Goal: Task Accomplishment & Management: Use online tool/utility

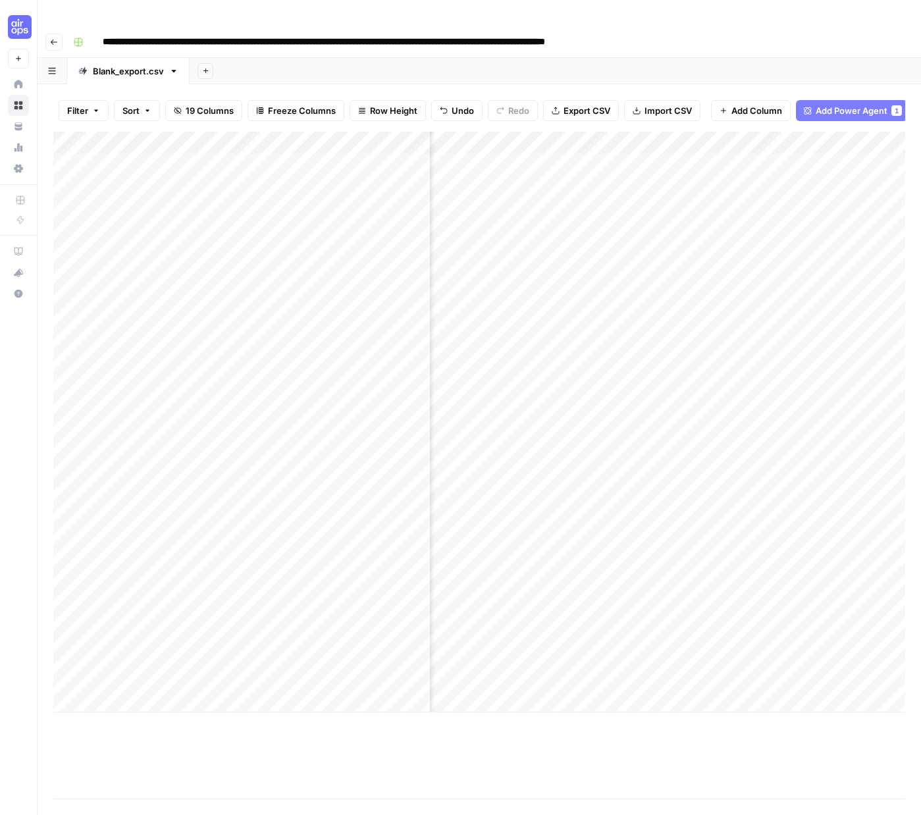
scroll to position [0, 261]
click at [822, 134] on div "Add Column" at bounding box center [479, 422] width 852 height 581
click at [865, 134] on div "Add Column" at bounding box center [479, 422] width 852 height 581
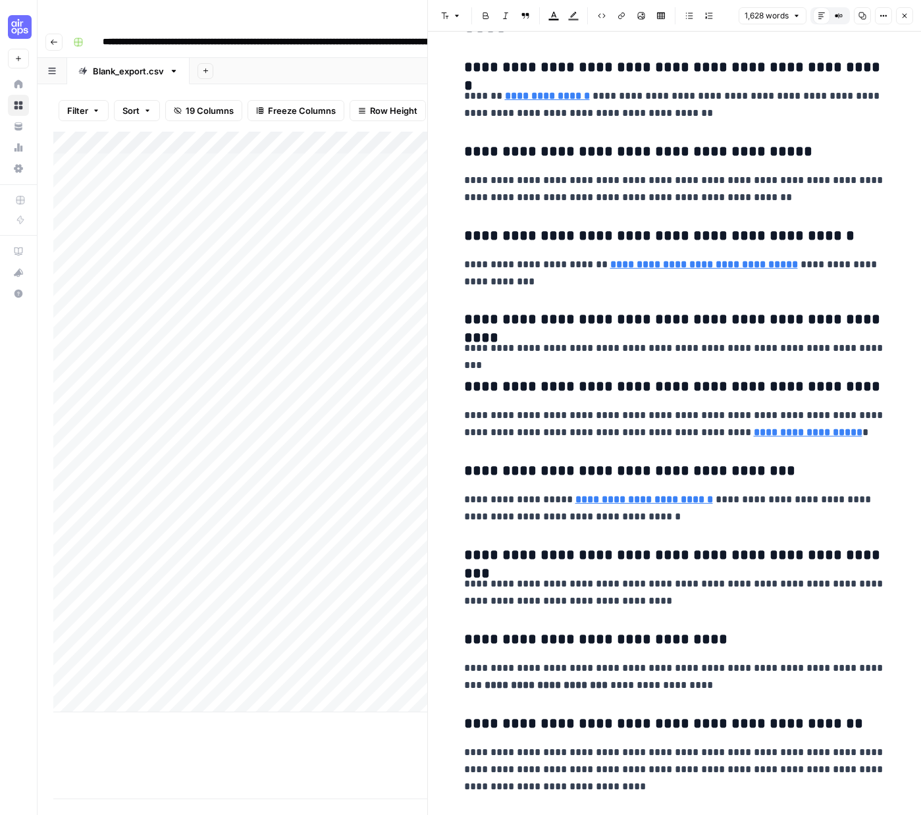
scroll to position [5774, 0]
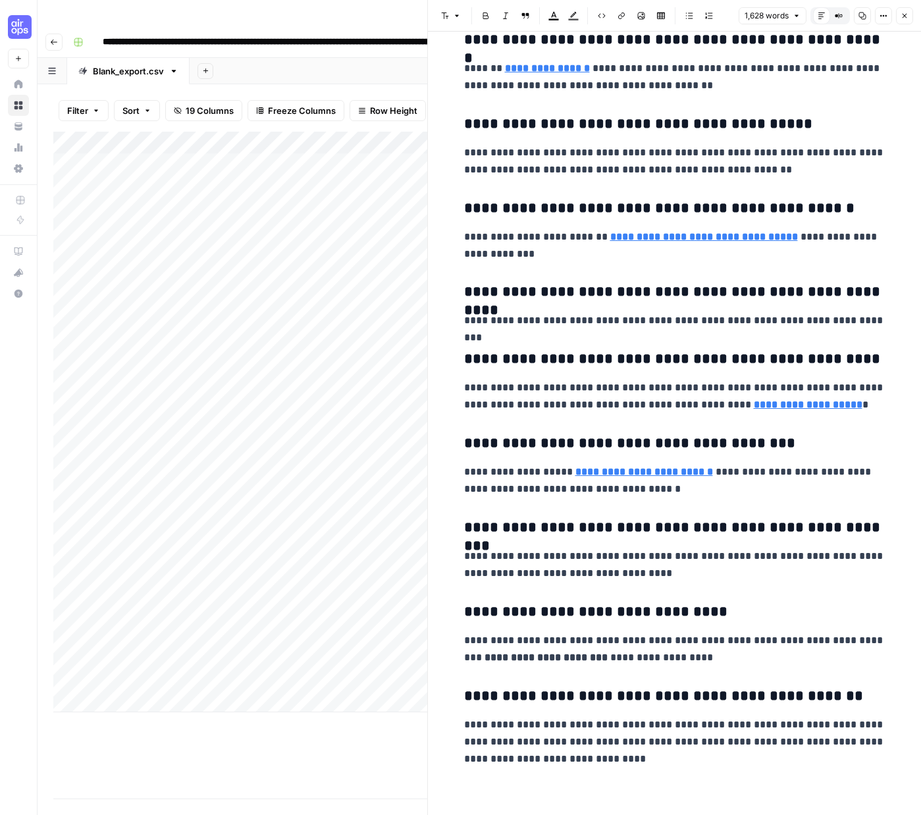
click at [904, 16] on icon "button" at bounding box center [905, 16] width 5 height 5
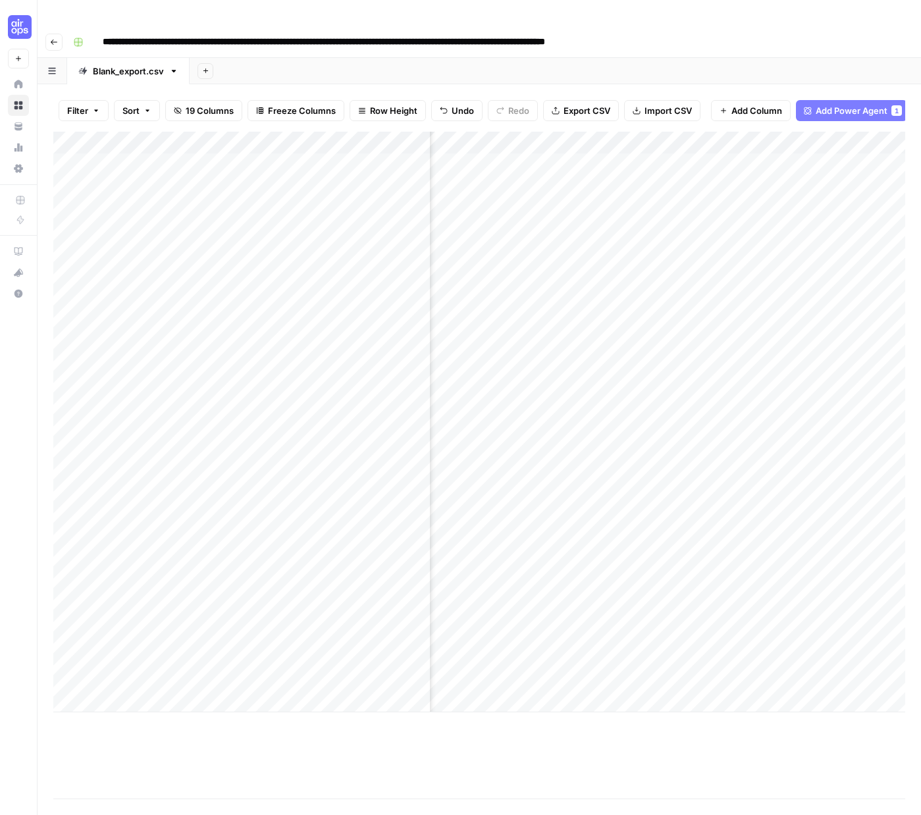
scroll to position [0, 418]
click at [576, 132] on div "Add Column" at bounding box center [479, 422] width 852 height 581
click at [539, 246] on span "Edit Workflow" at bounding box center [569, 245] width 115 height 13
click at [573, 138] on div "Add Column" at bounding box center [479, 422] width 852 height 581
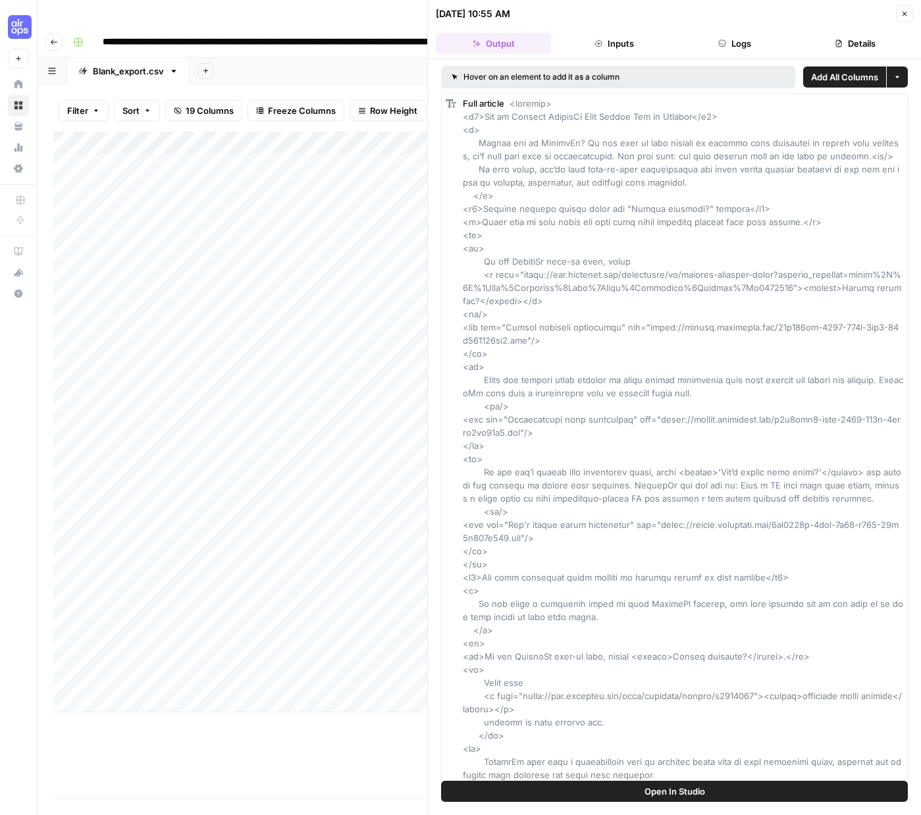
click at [727, 43] on button "Logs" at bounding box center [734, 43] width 115 height 21
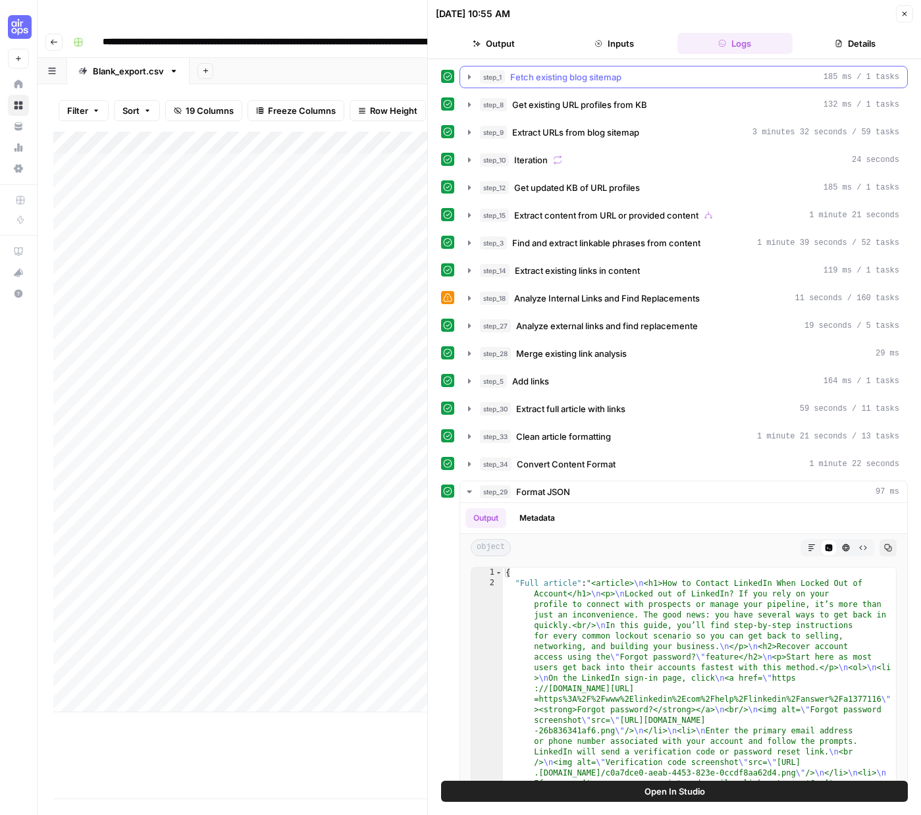
click at [469, 75] on icon "button" at bounding box center [469, 76] width 3 height 5
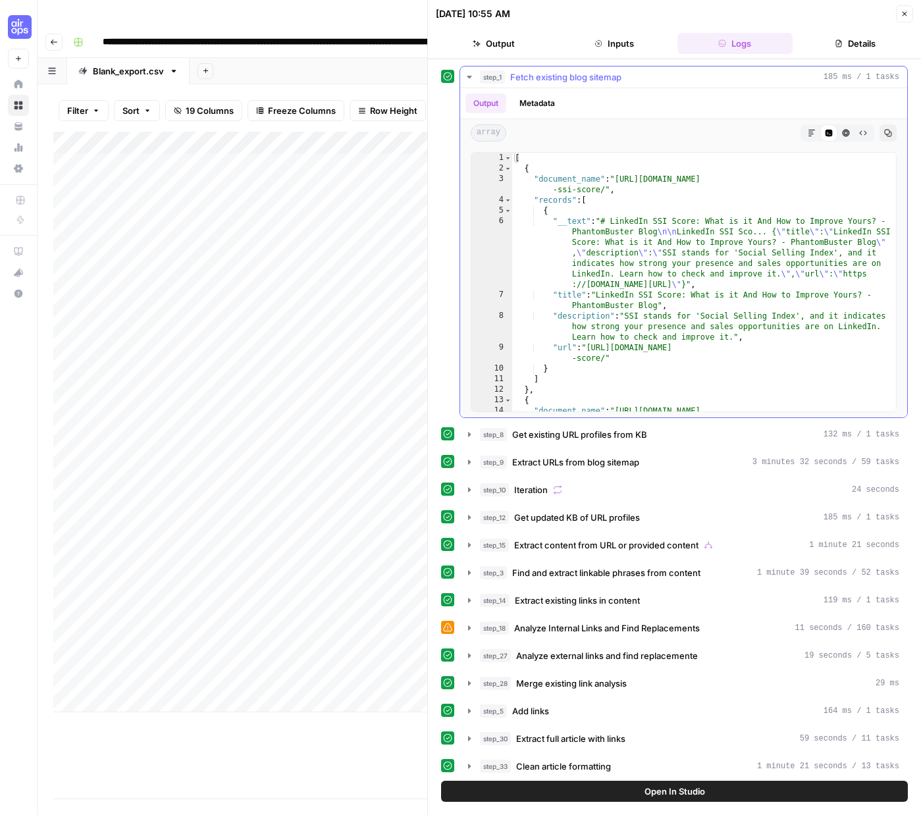
click at [469, 76] on icon "button" at bounding box center [469, 77] width 5 height 3
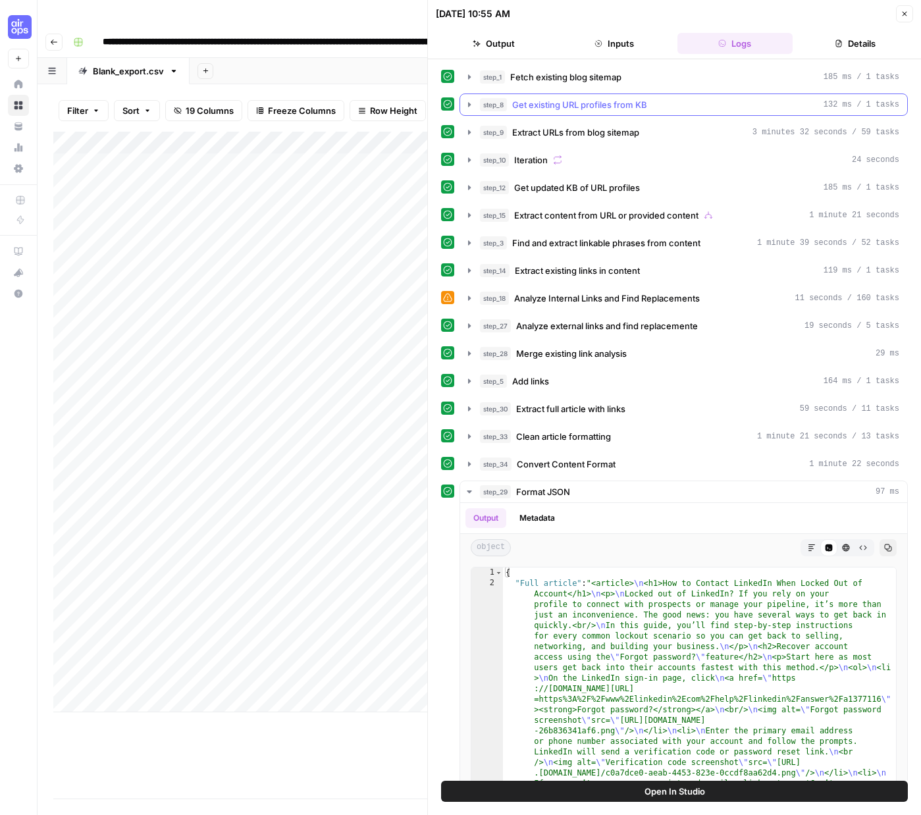
click at [469, 104] on icon "button" at bounding box center [469, 104] width 3 height 5
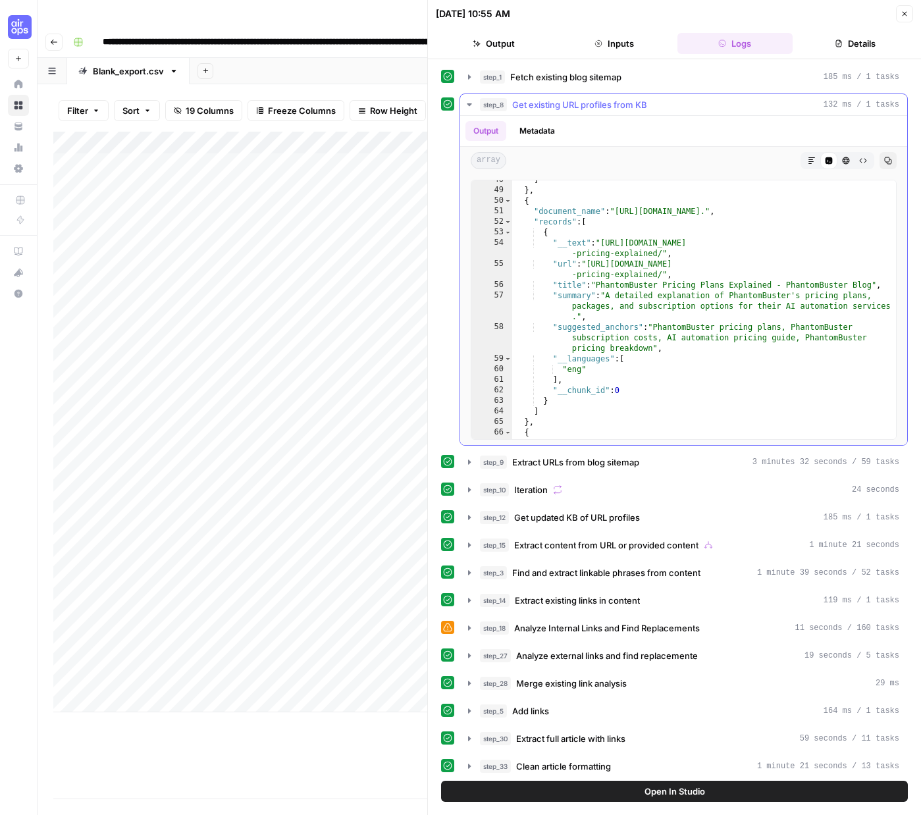
scroll to position [308, 0]
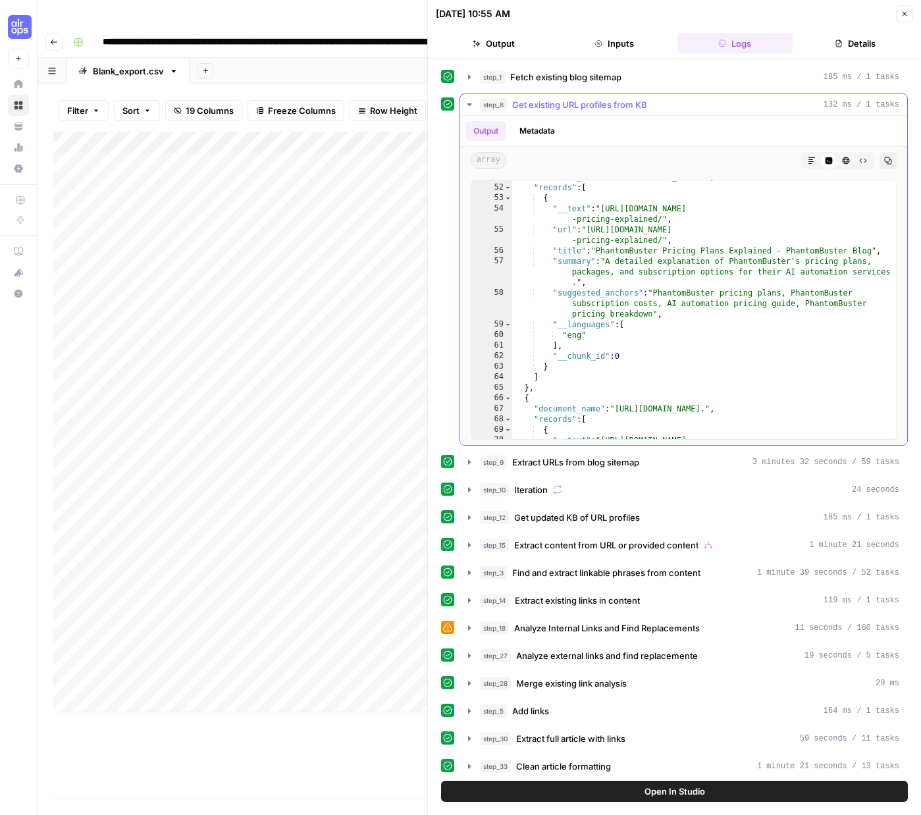
click at [473, 100] on icon "button" at bounding box center [469, 104] width 11 height 11
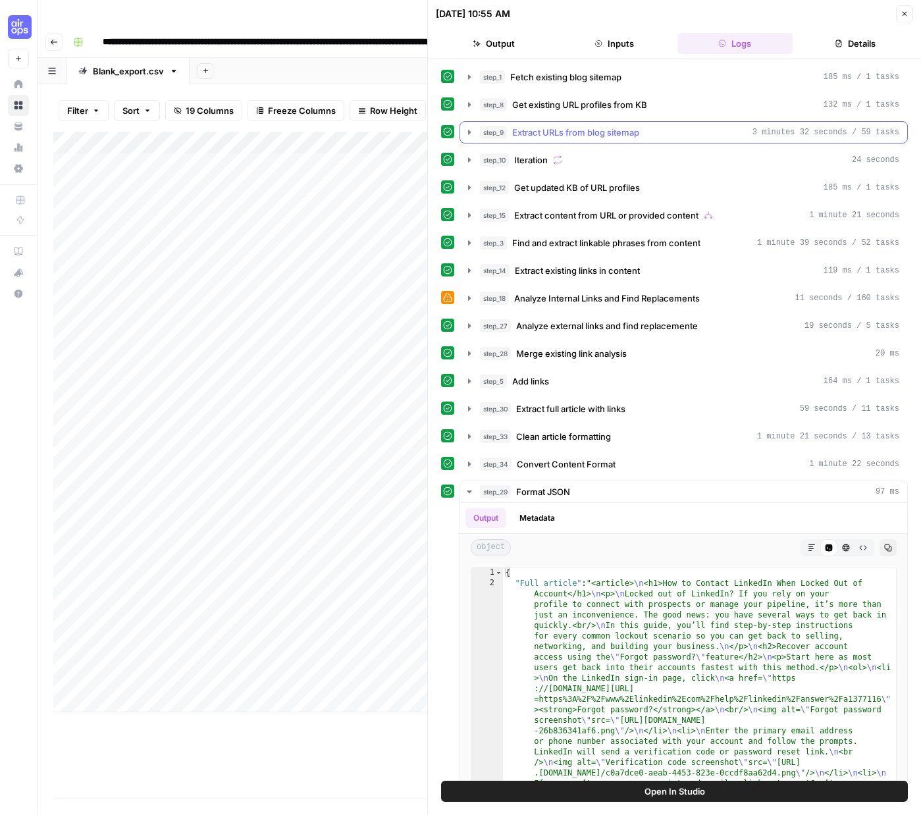
click at [468, 130] on icon "button" at bounding box center [469, 132] width 3 height 5
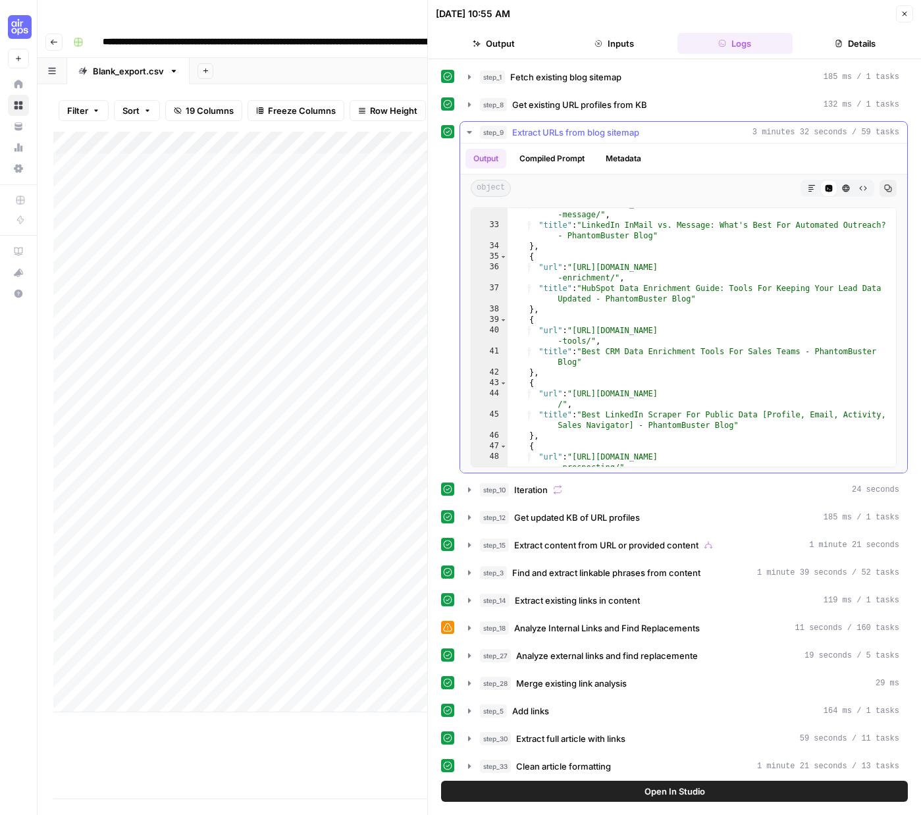
scroll to position [519, 0]
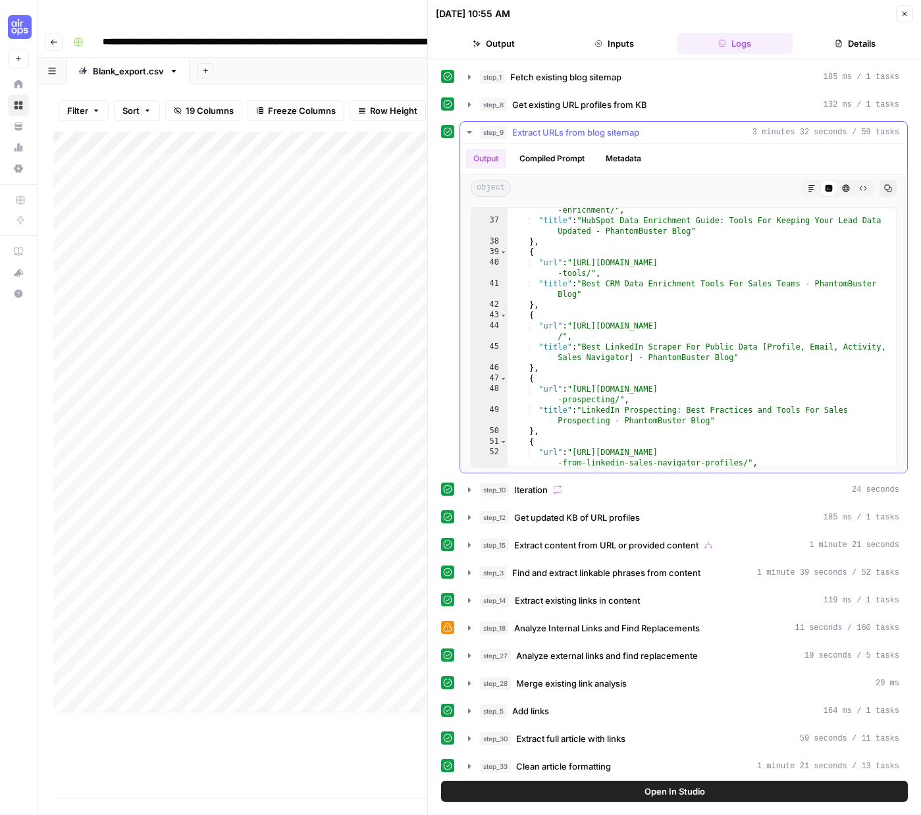
click at [467, 131] on icon "button" at bounding box center [469, 132] width 5 height 3
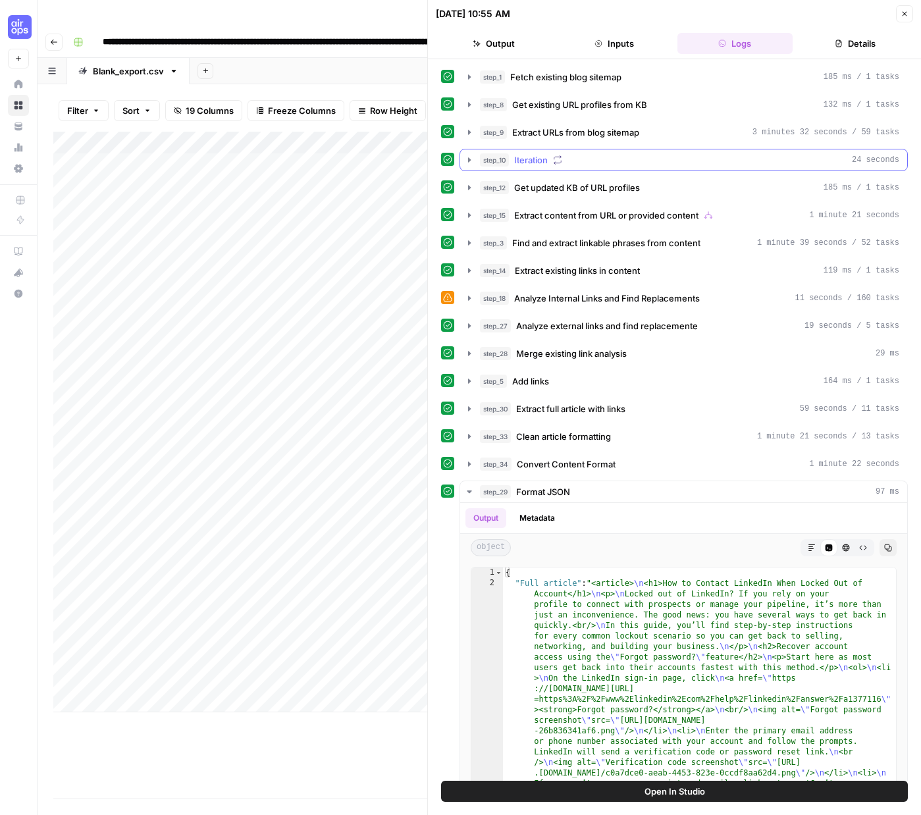
click at [465, 159] on icon "button" at bounding box center [469, 160] width 11 height 11
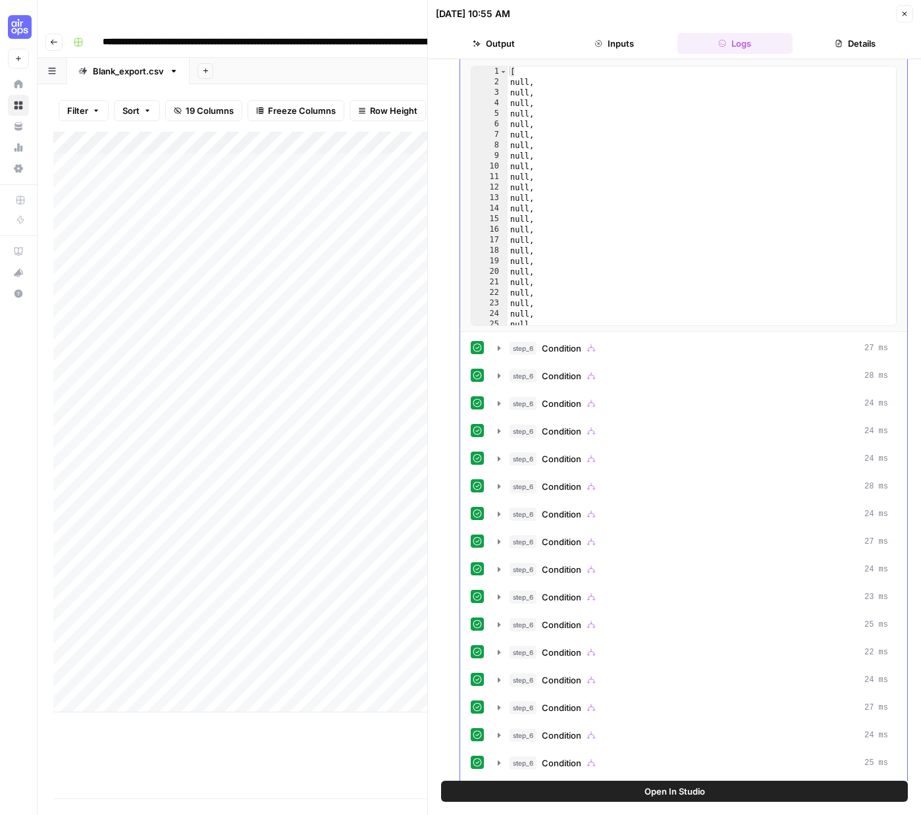
scroll to position [0, 0]
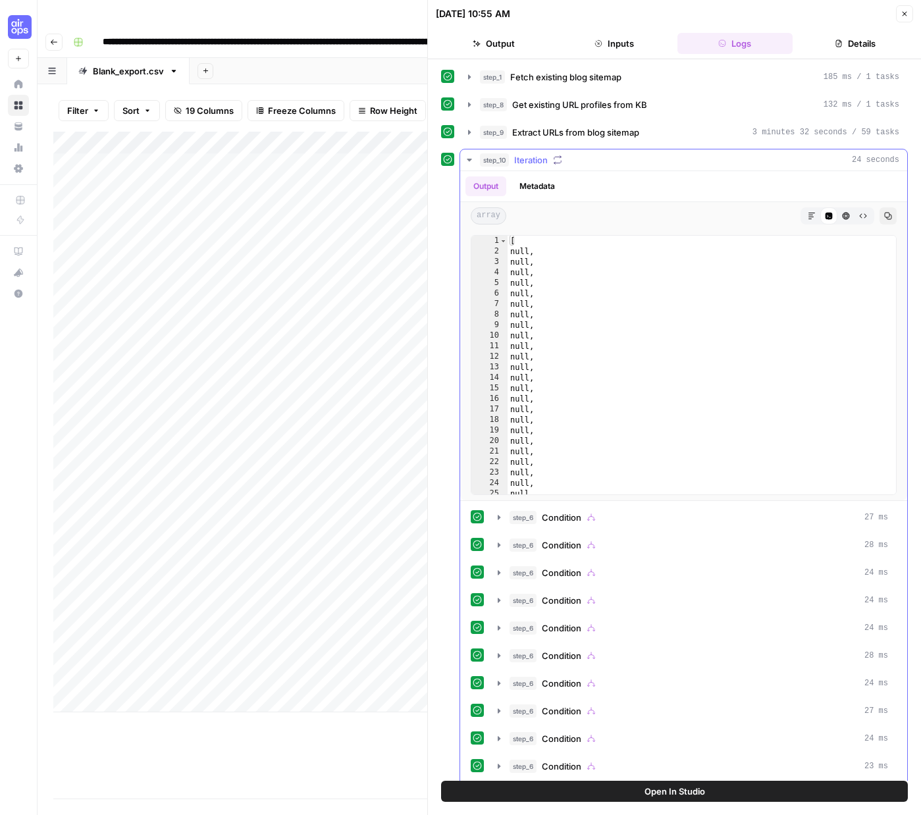
click at [468, 155] on icon "button" at bounding box center [469, 160] width 11 height 11
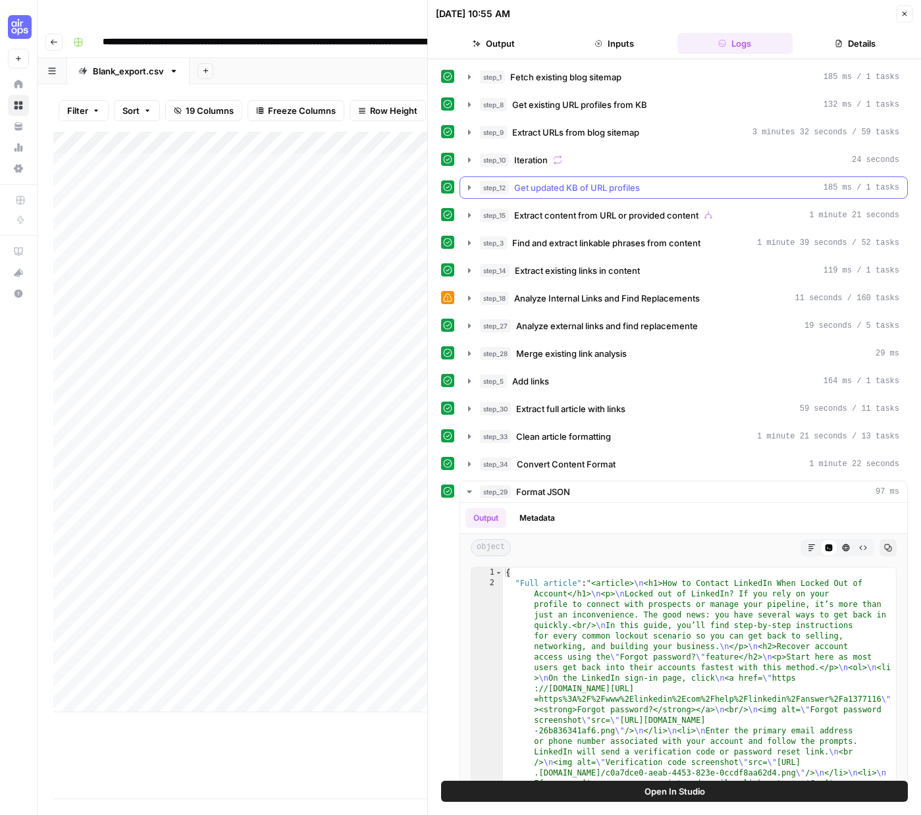
click at [471, 184] on icon "button" at bounding box center [469, 187] width 11 height 11
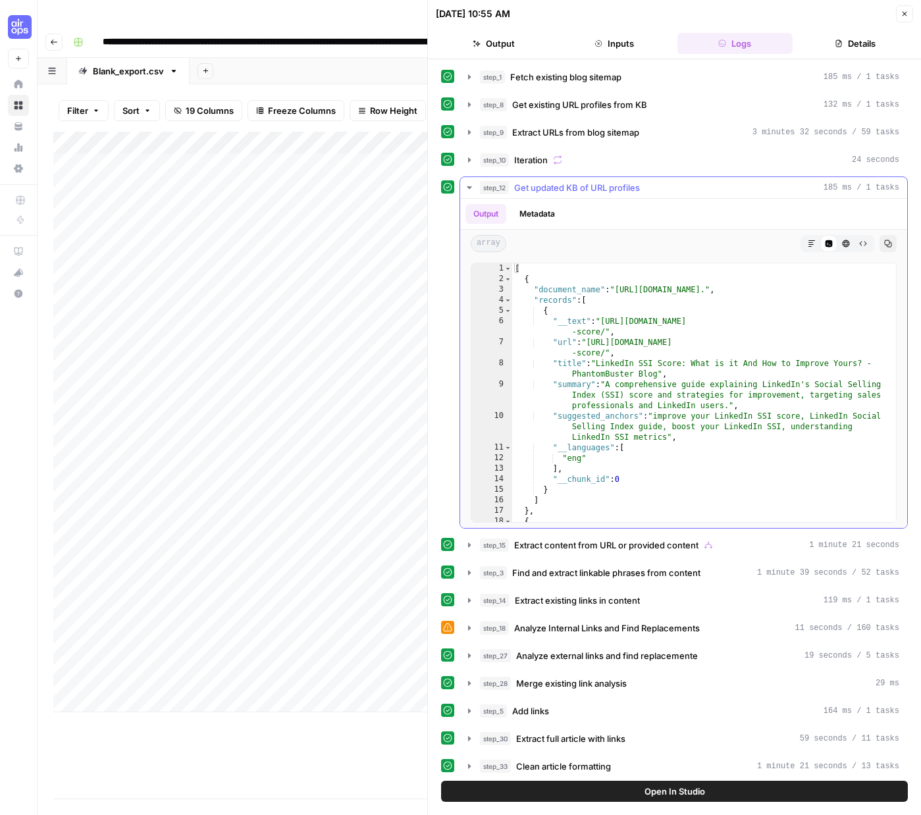
click at [471, 184] on icon "button" at bounding box center [469, 187] width 11 height 11
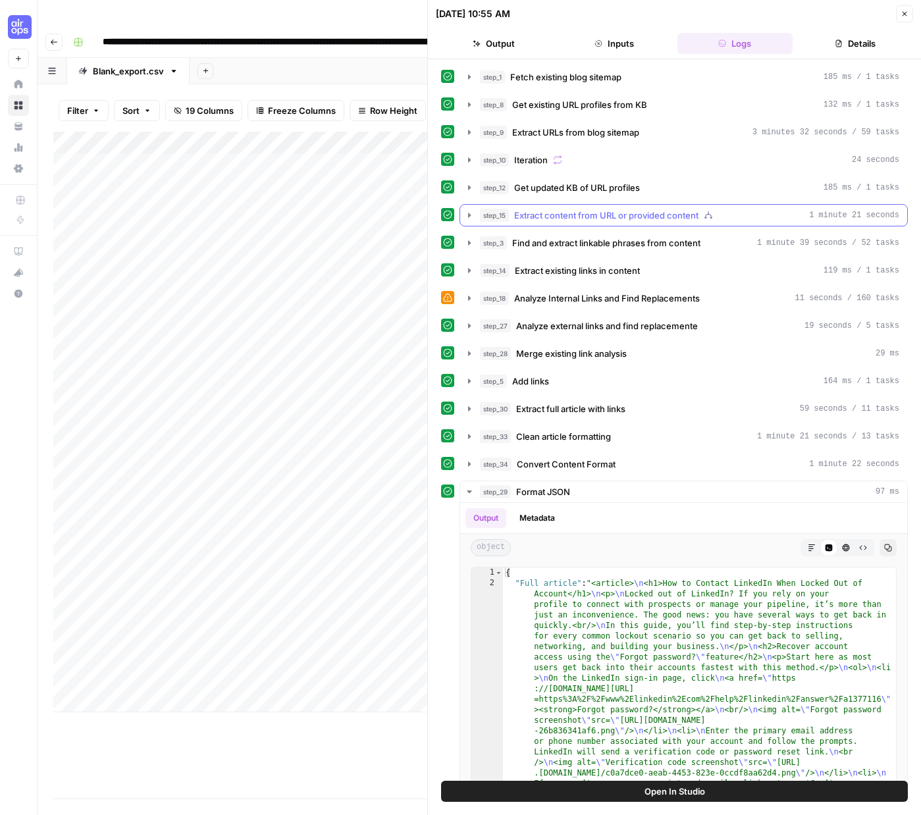
click at [471, 213] on icon "button" at bounding box center [469, 215] width 11 height 11
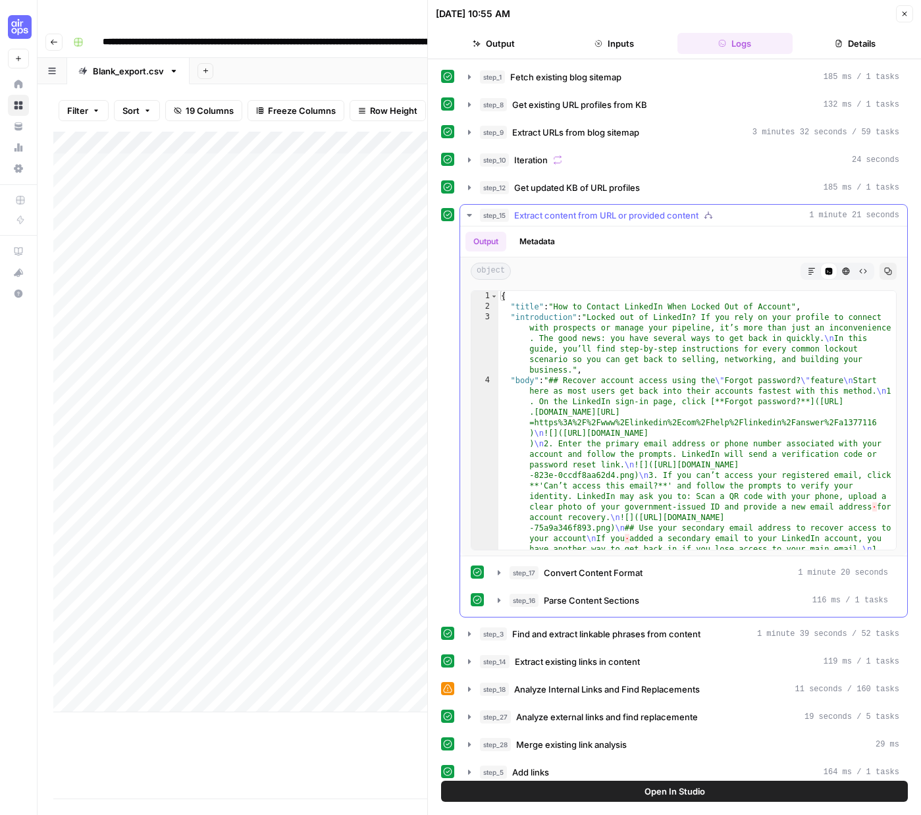
scroll to position [12, 0]
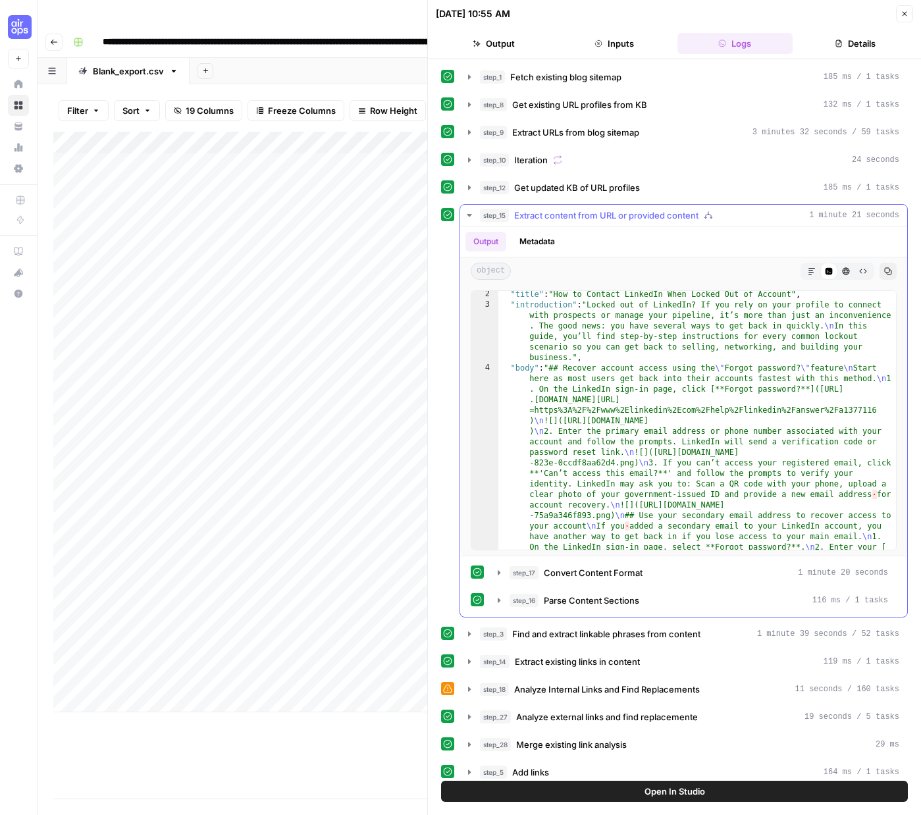
click at [468, 215] on icon "button" at bounding box center [469, 215] width 5 height 3
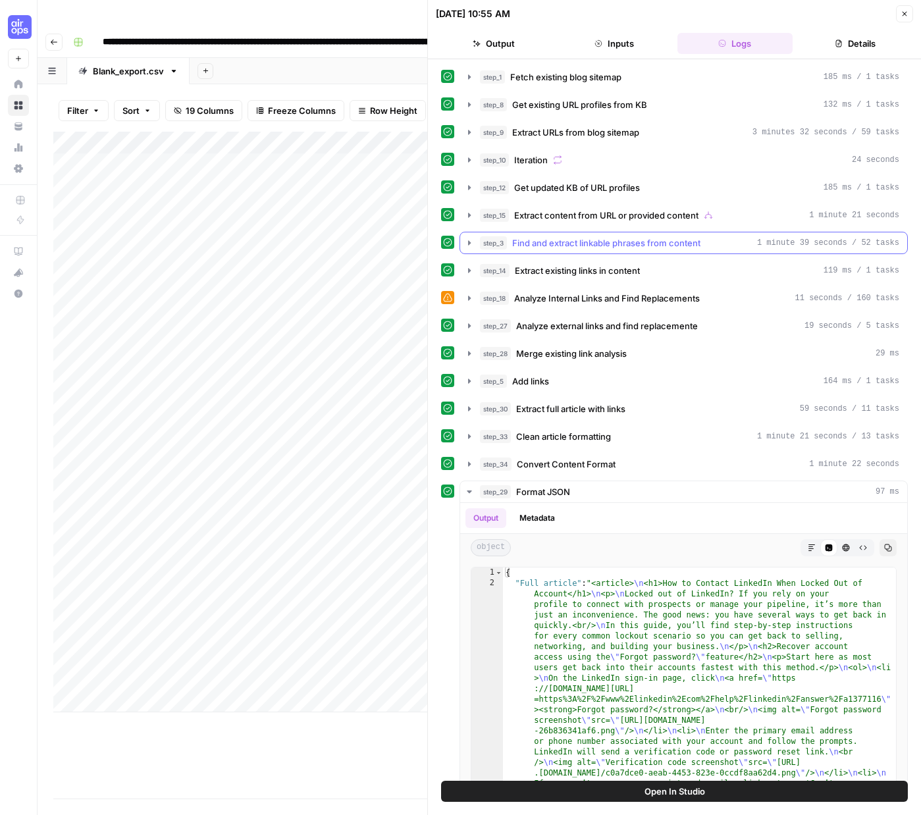
click at [468, 245] on icon "button" at bounding box center [469, 242] width 3 height 5
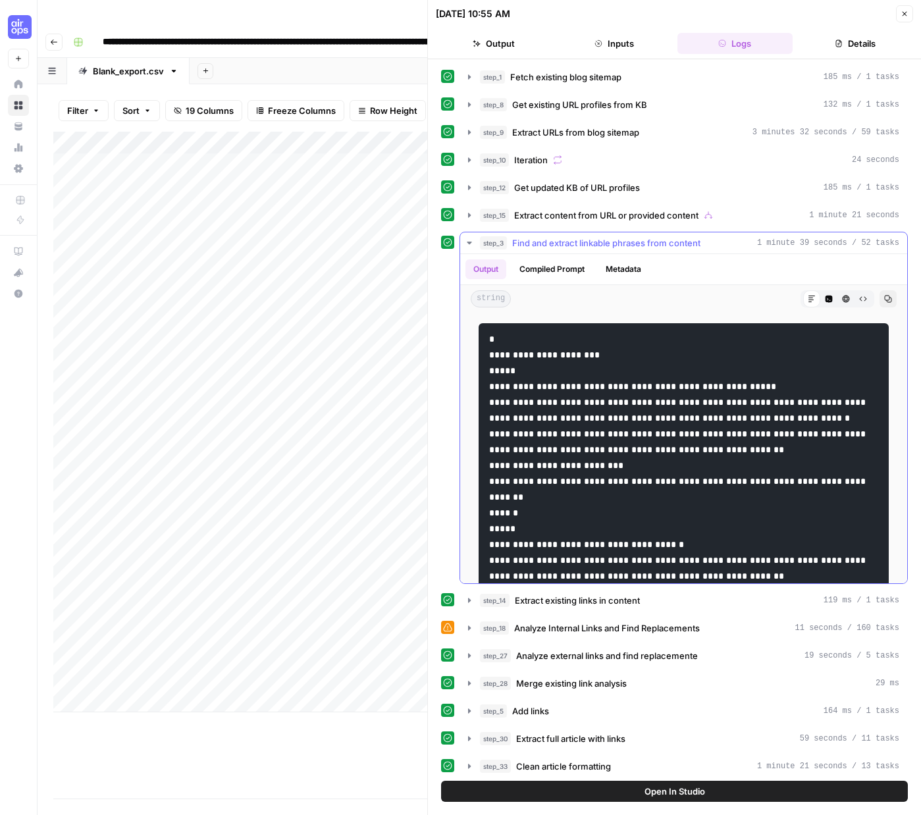
click at [465, 242] on icon "button" at bounding box center [469, 243] width 11 height 11
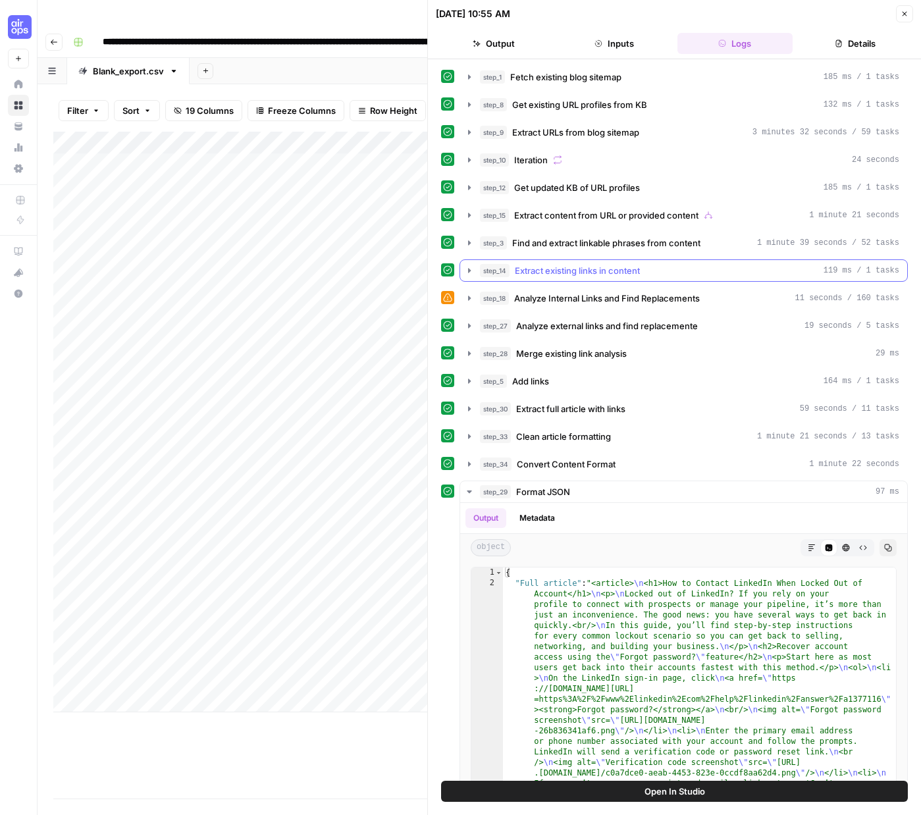
click at [468, 271] on icon "button" at bounding box center [469, 270] width 3 height 5
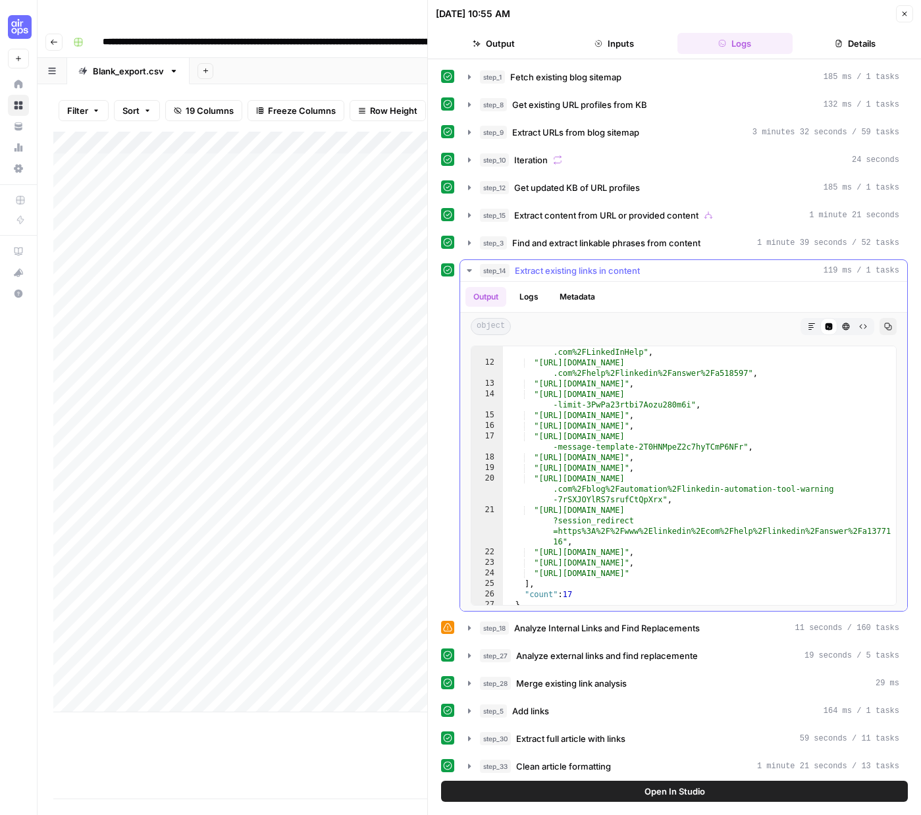
scroll to position [163, 0]
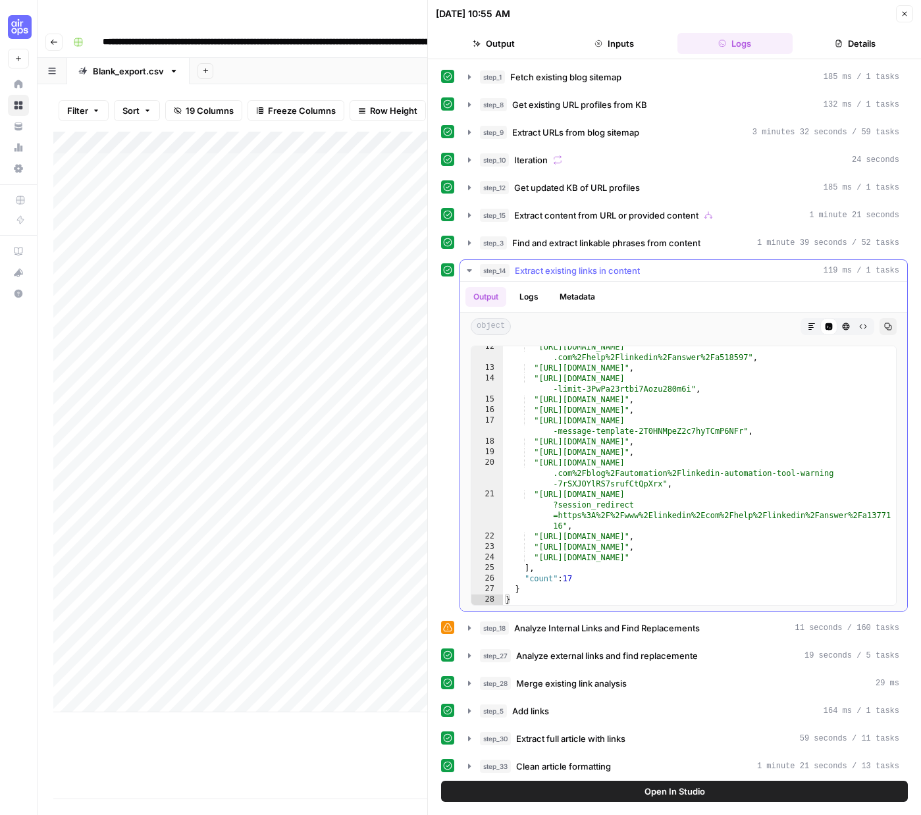
click at [471, 268] on icon "button" at bounding box center [469, 270] width 11 height 11
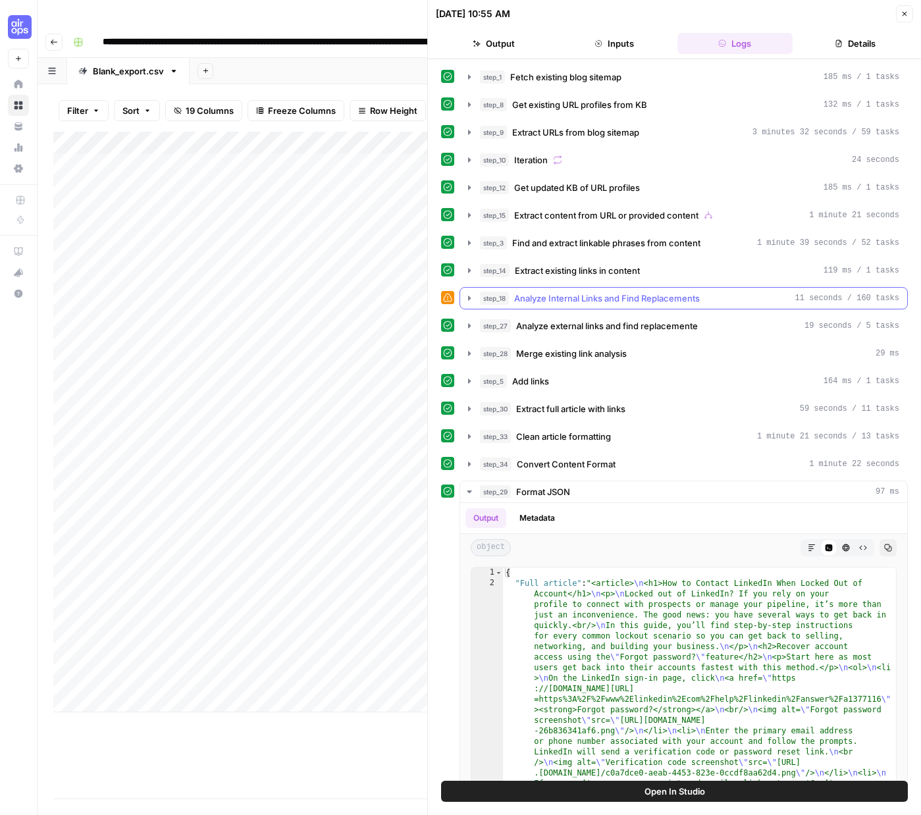
click at [469, 296] on icon "button" at bounding box center [469, 298] width 3 height 5
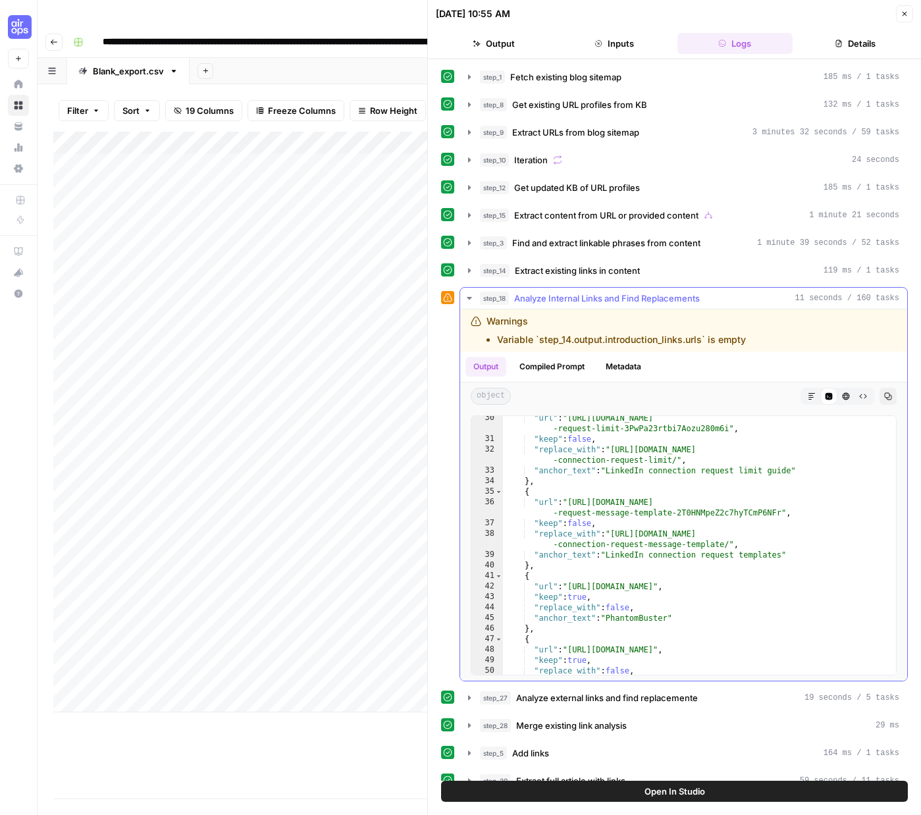
scroll to position [394, 0]
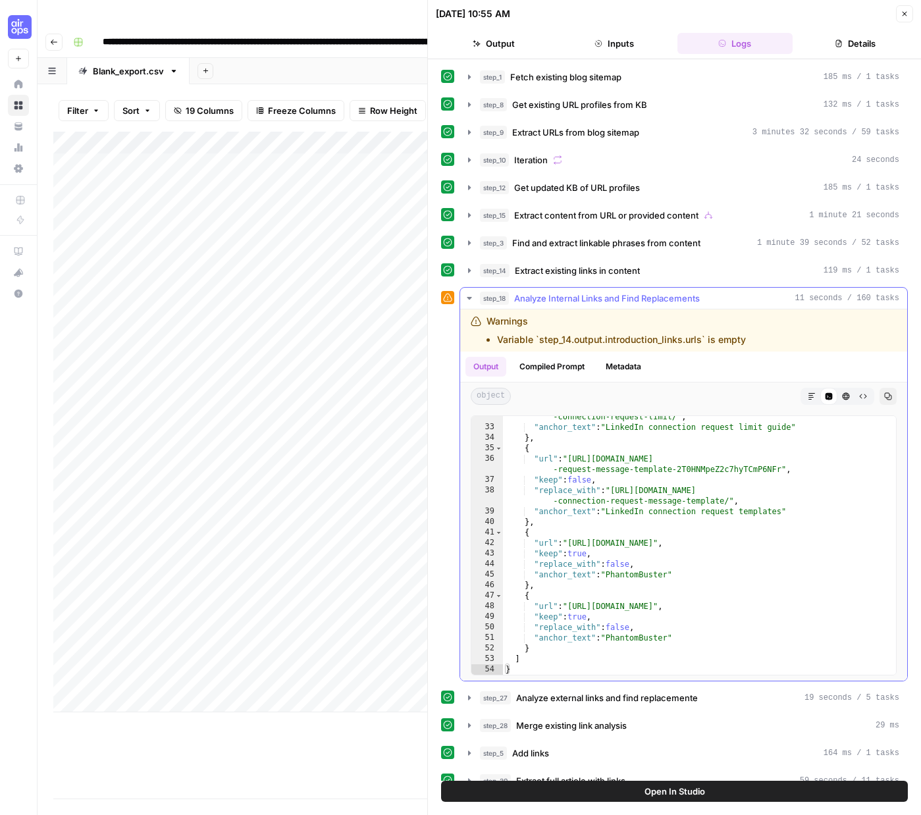
click at [469, 297] on icon "button" at bounding box center [469, 298] width 5 height 3
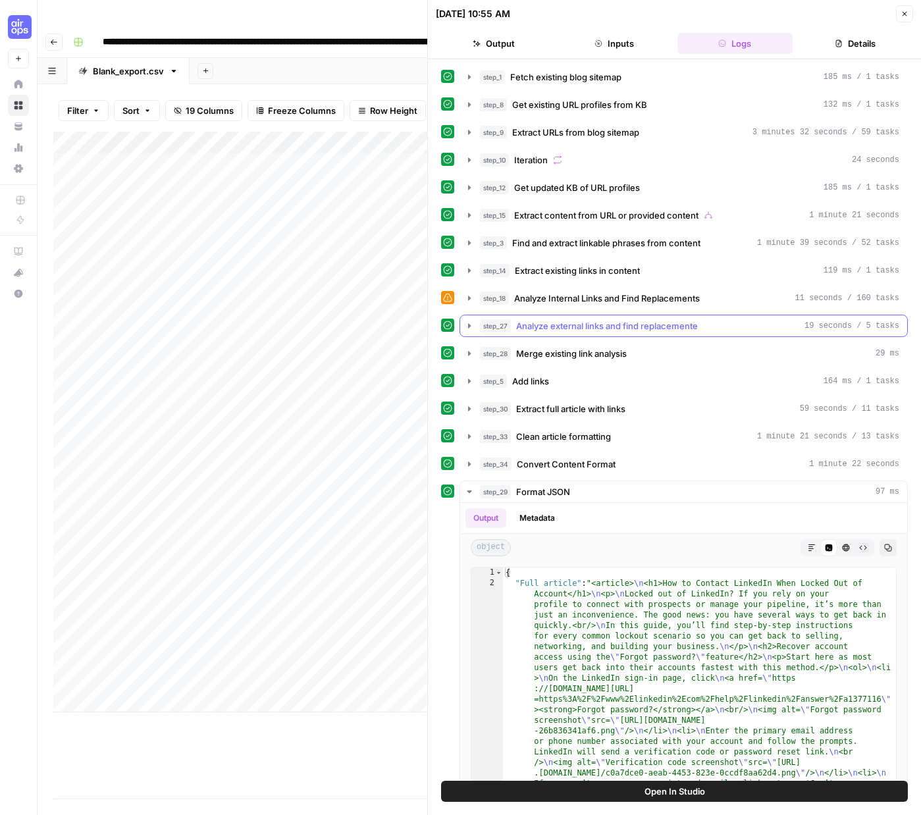
click at [471, 327] on icon "button" at bounding box center [469, 326] width 11 height 11
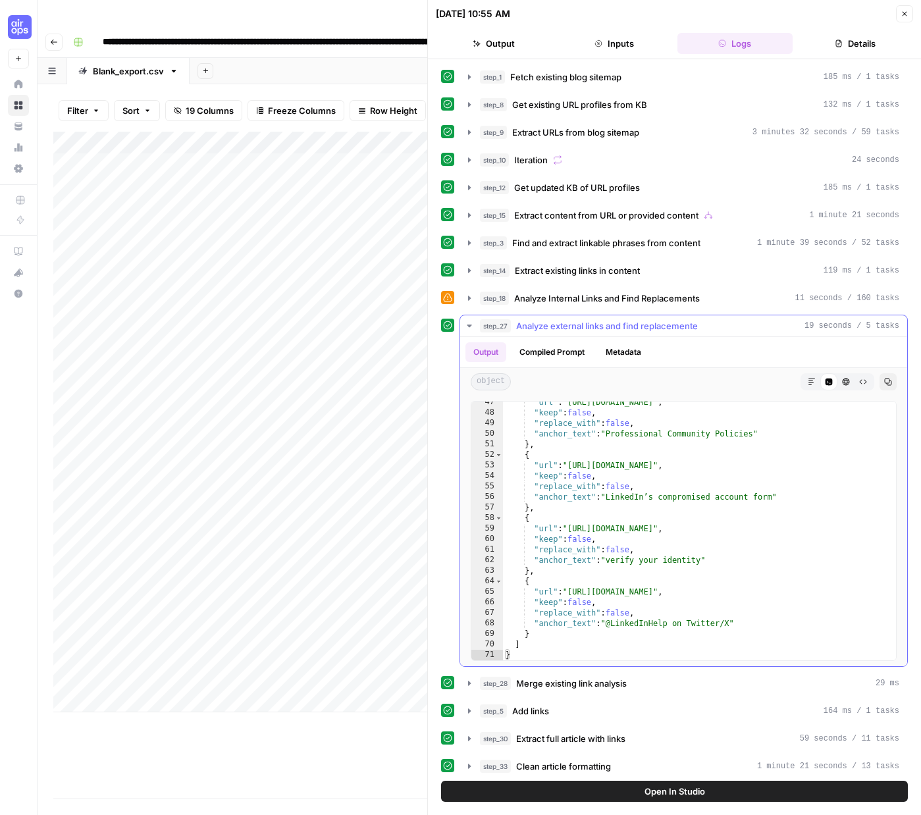
scroll to position [1, 0]
click at [471, 326] on icon "button" at bounding box center [469, 325] width 11 height 11
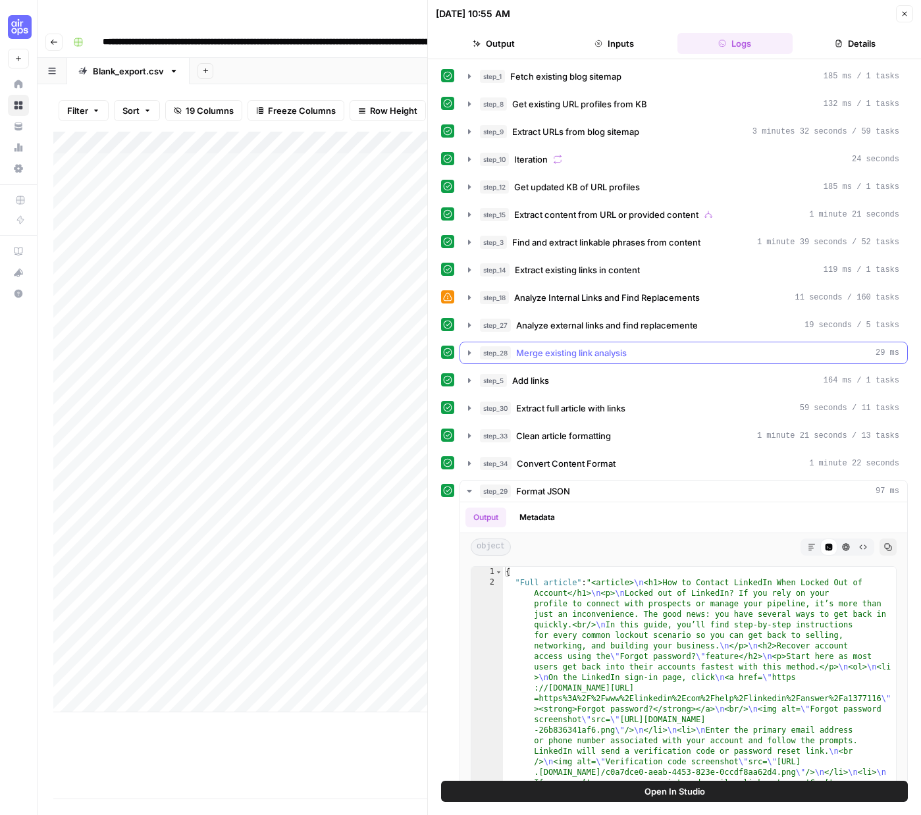
click at [471, 354] on icon "button" at bounding box center [469, 353] width 11 height 11
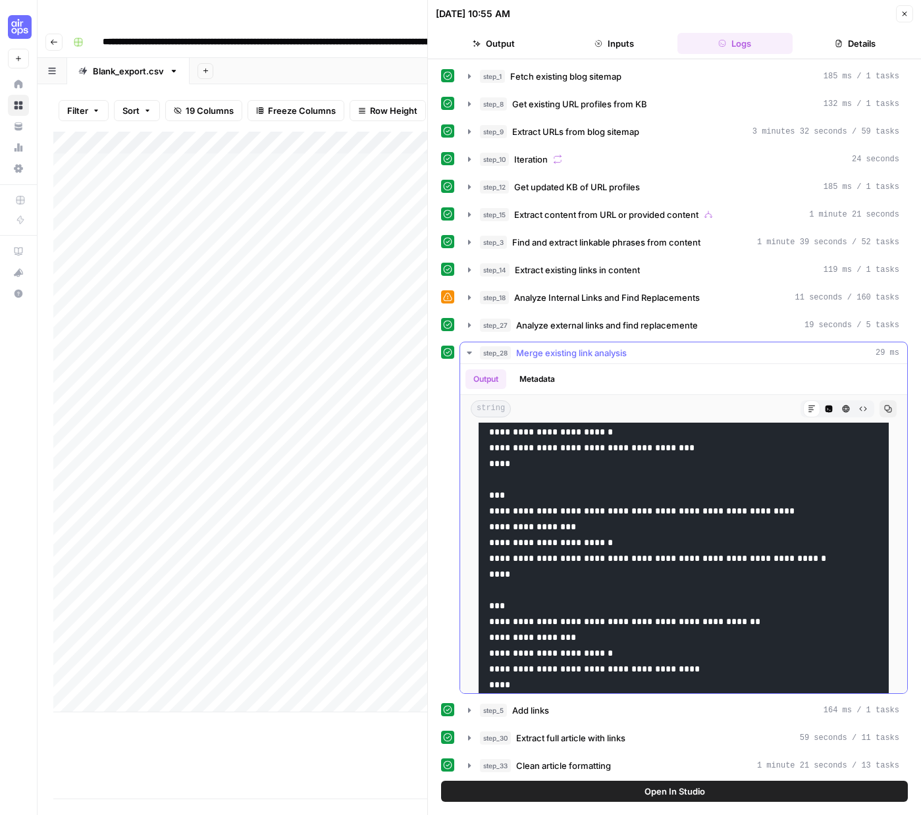
scroll to position [1263, 0]
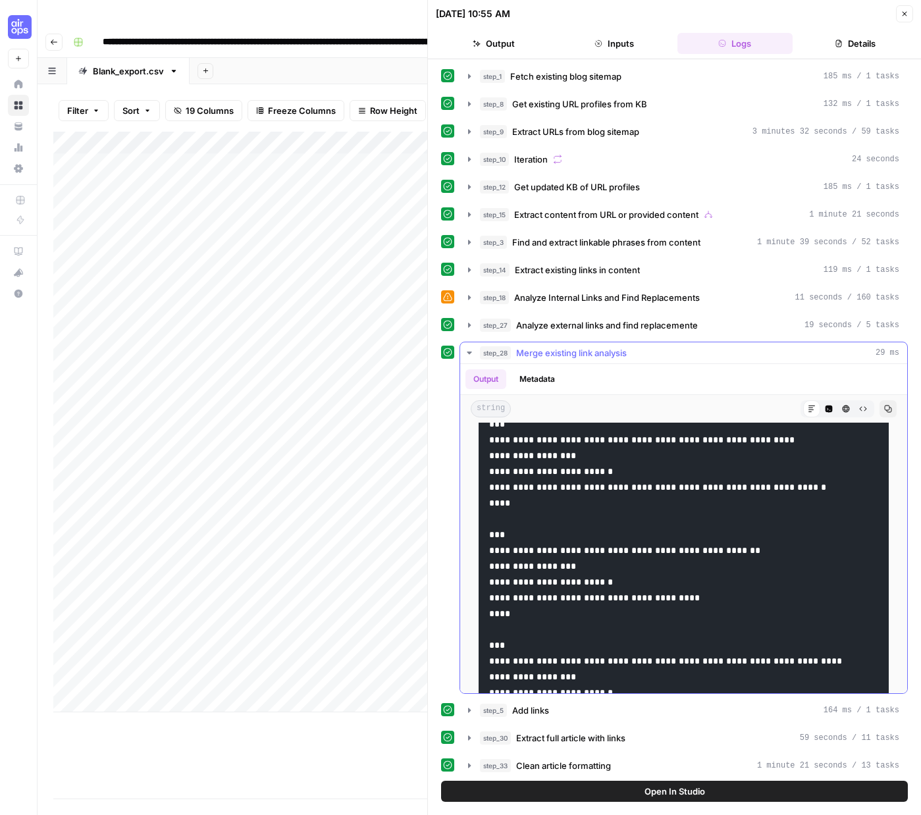
click at [470, 353] on icon "button" at bounding box center [469, 353] width 5 height 3
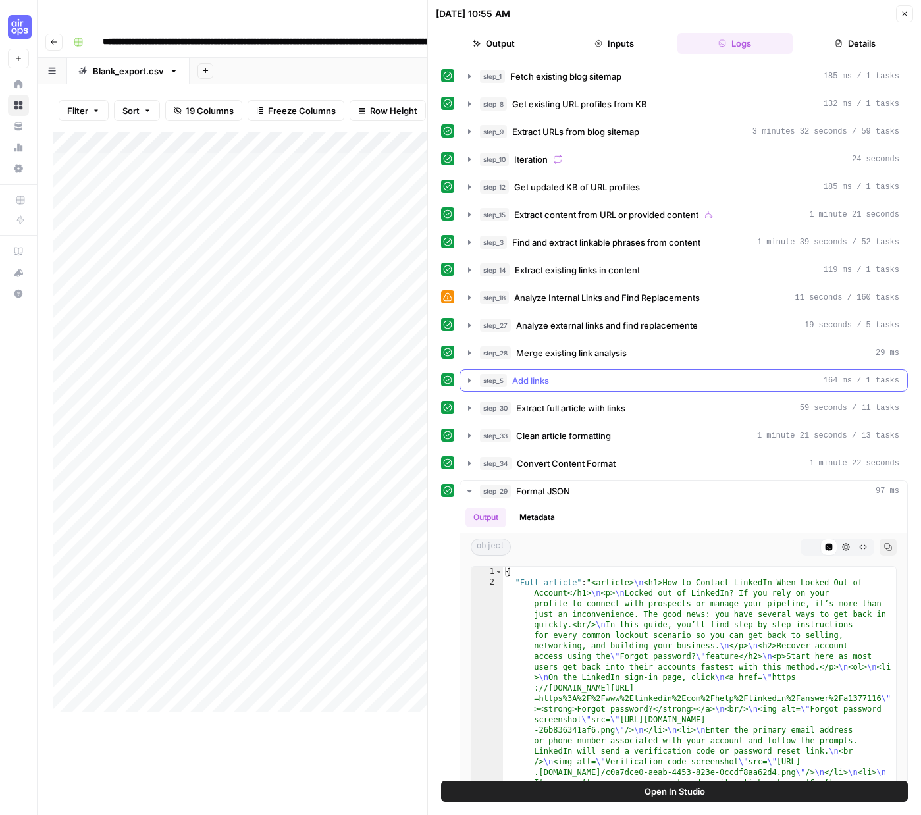
click at [468, 379] on icon "button" at bounding box center [469, 380] width 3 height 5
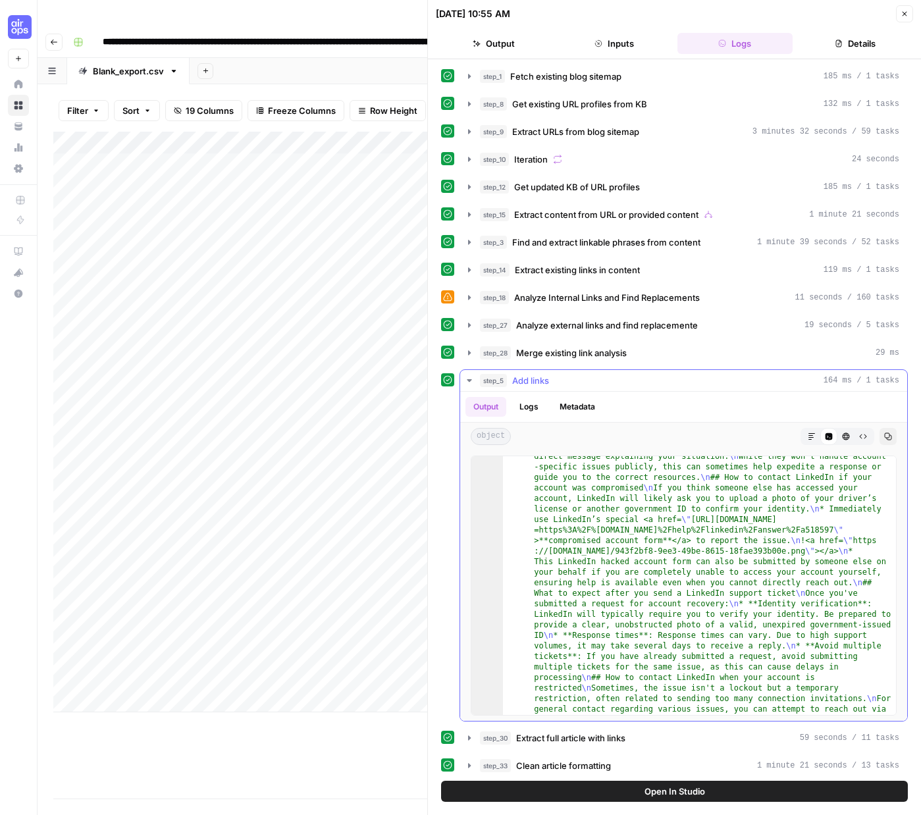
scroll to position [511, 0]
click at [465, 380] on icon "button" at bounding box center [469, 380] width 11 height 11
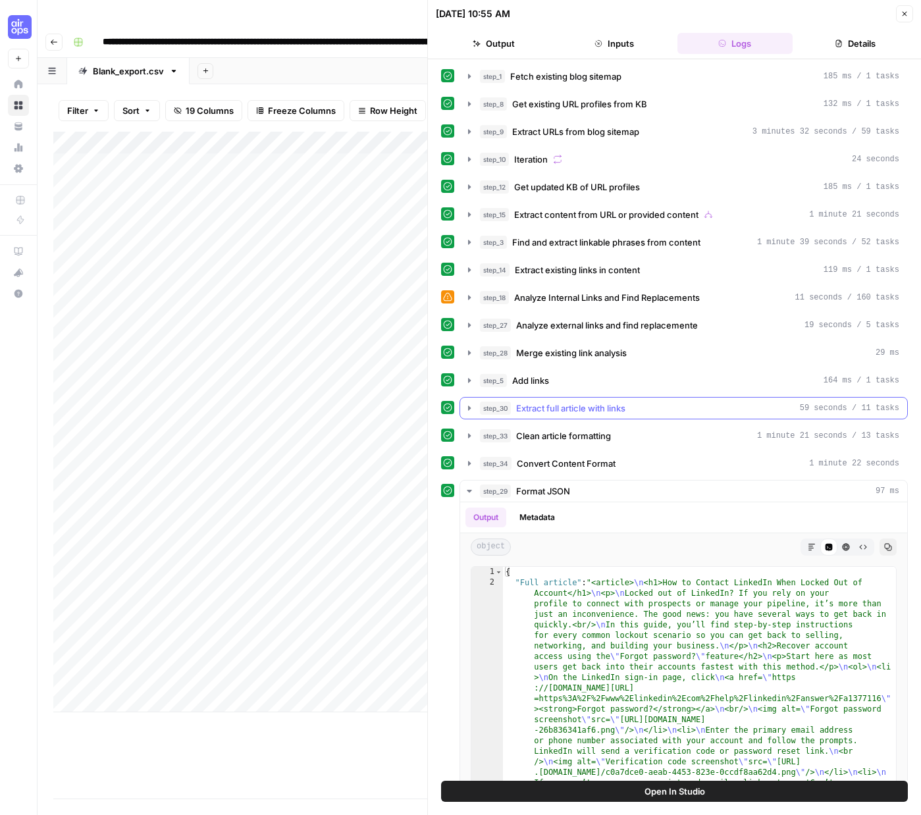
click at [466, 406] on icon "button" at bounding box center [469, 408] width 11 height 11
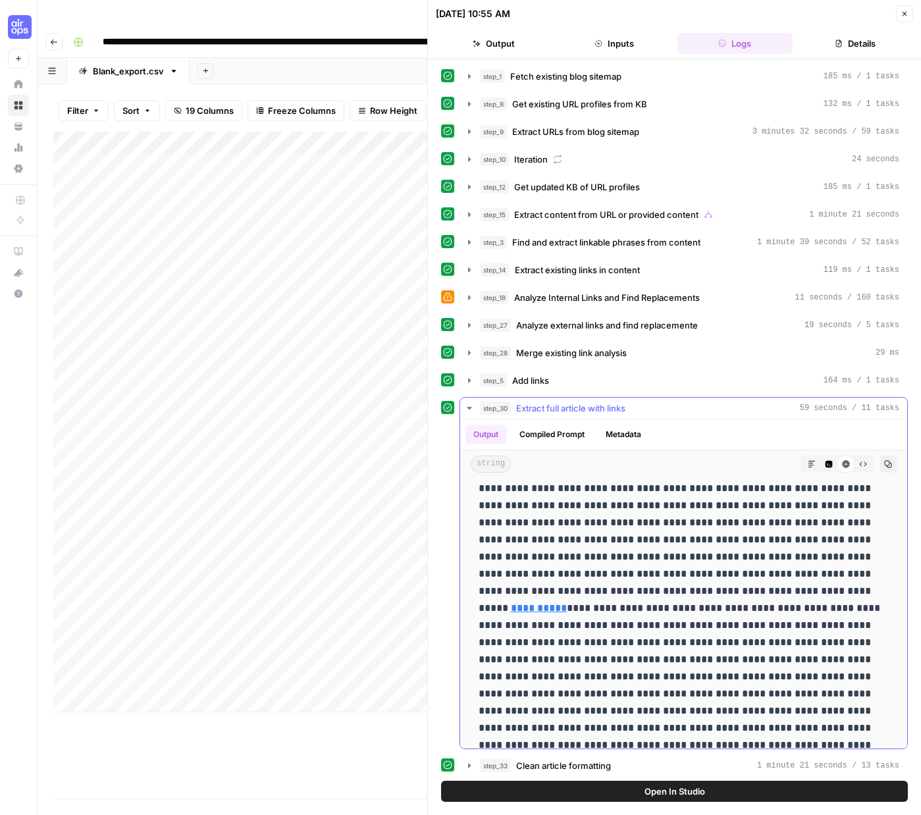
scroll to position [1294, 0]
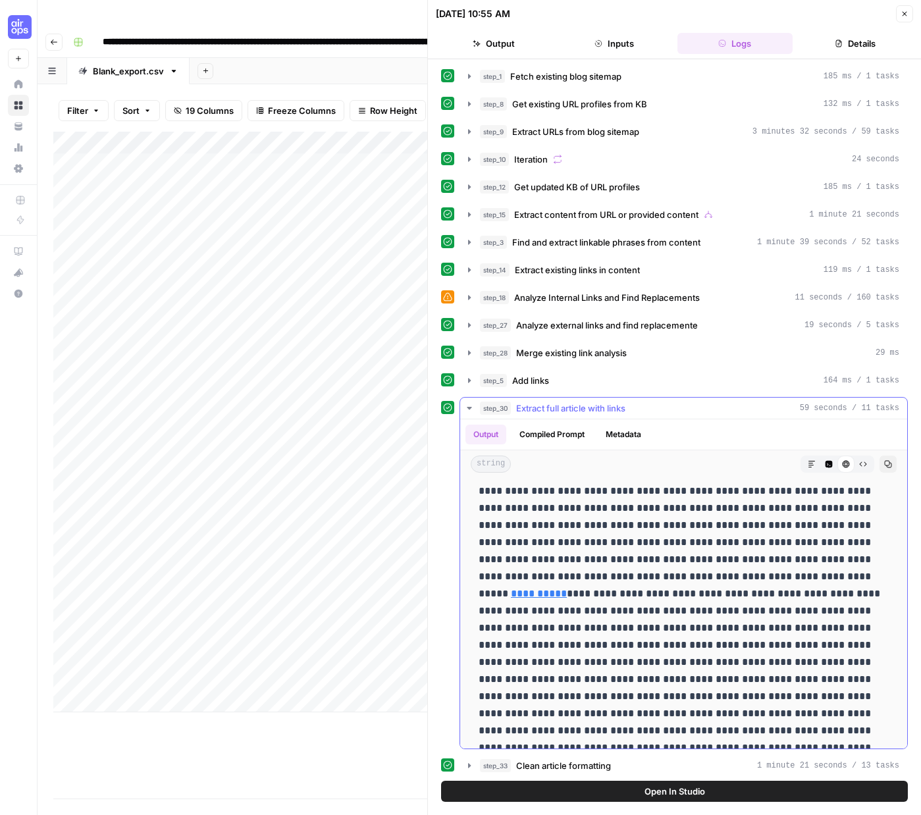
click at [469, 409] on icon "button" at bounding box center [469, 408] width 5 height 3
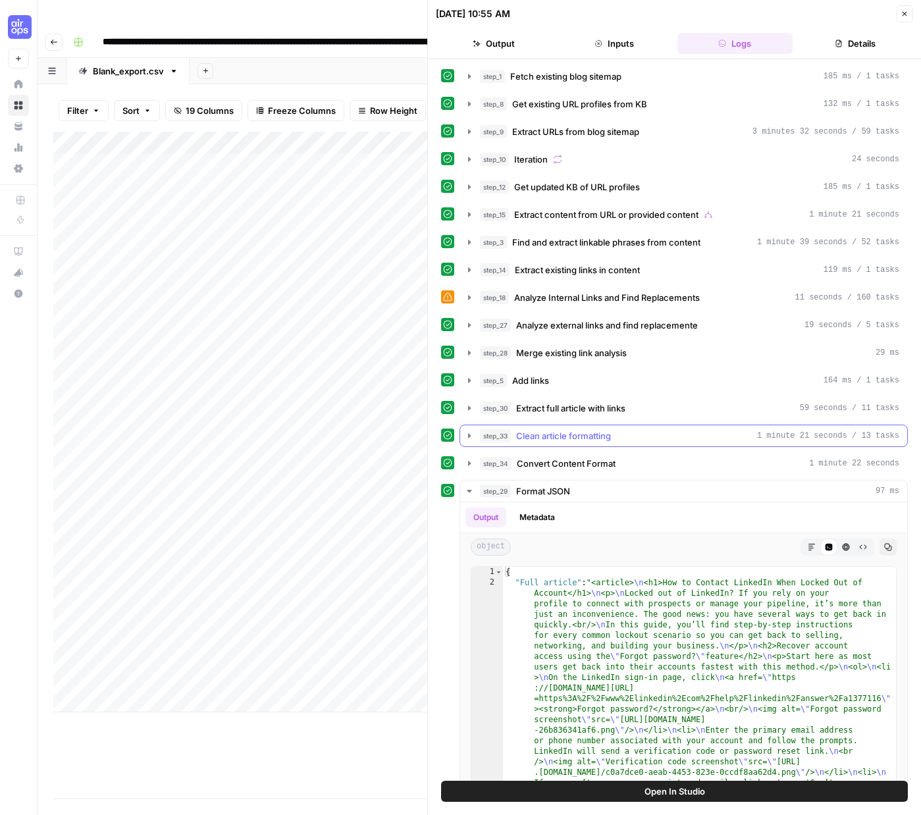
click at [469, 433] on icon "button" at bounding box center [469, 436] width 11 height 11
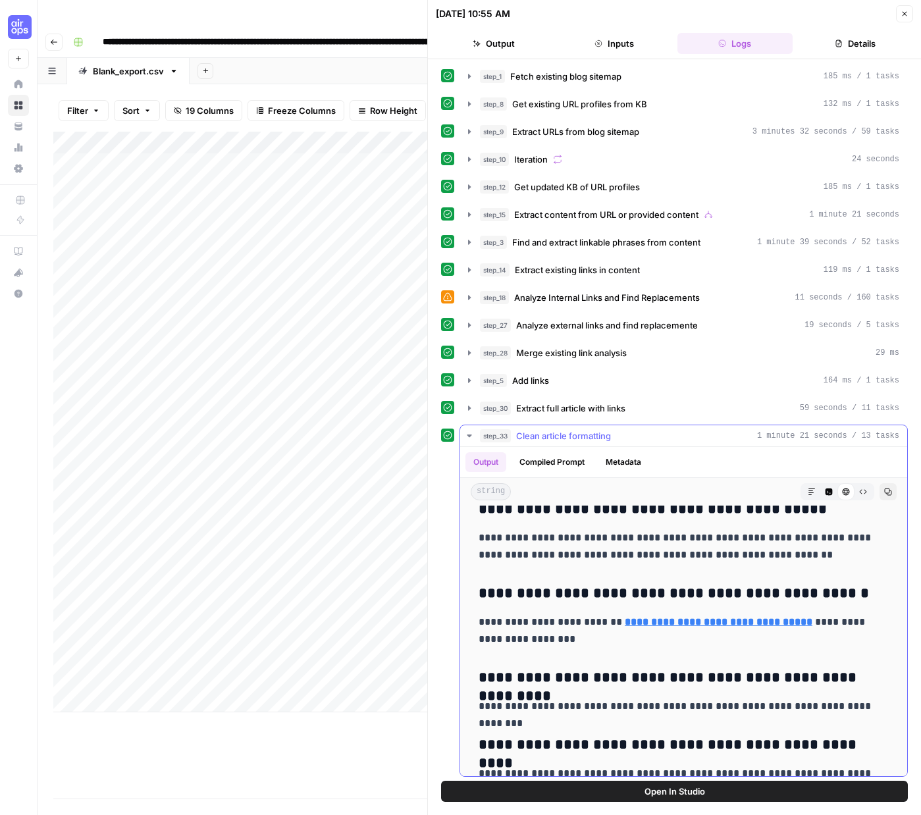
scroll to position [5858, 0]
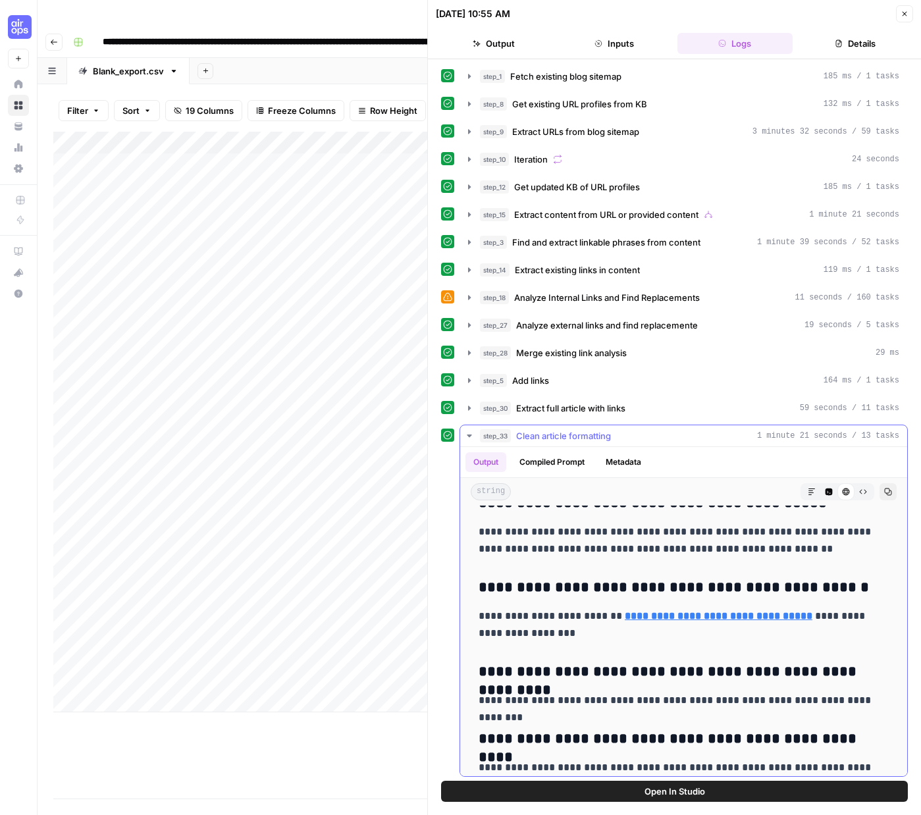
click at [466, 435] on icon "button" at bounding box center [469, 436] width 11 height 11
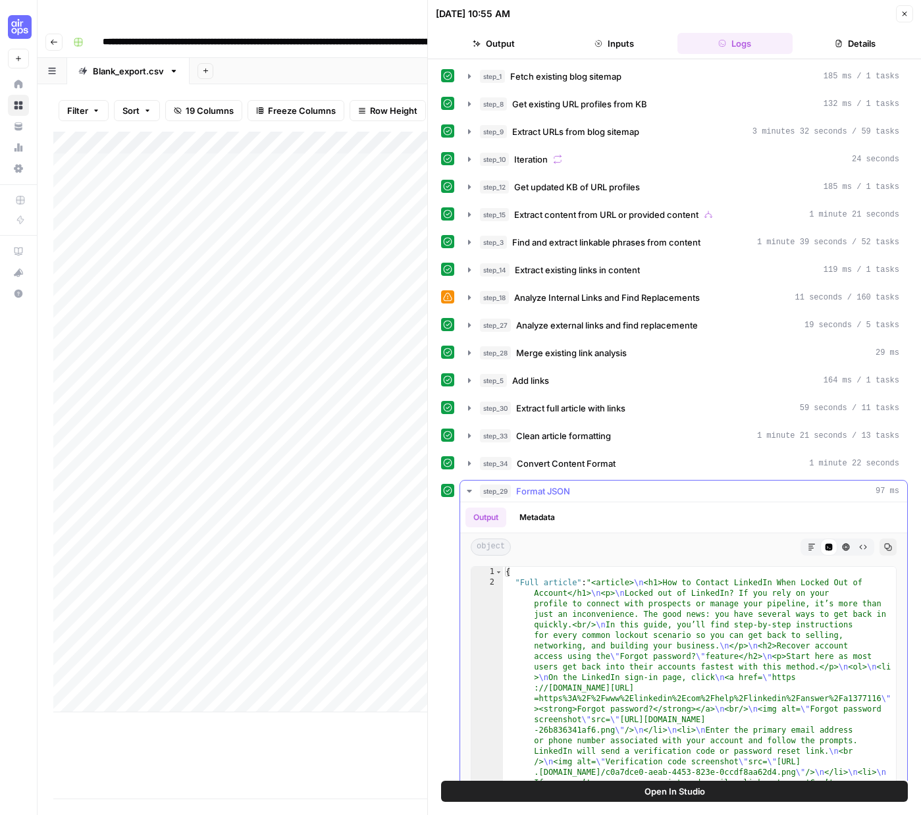
click at [470, 491] on icon "button" at bounding box center [469, 491] width 5 height 3
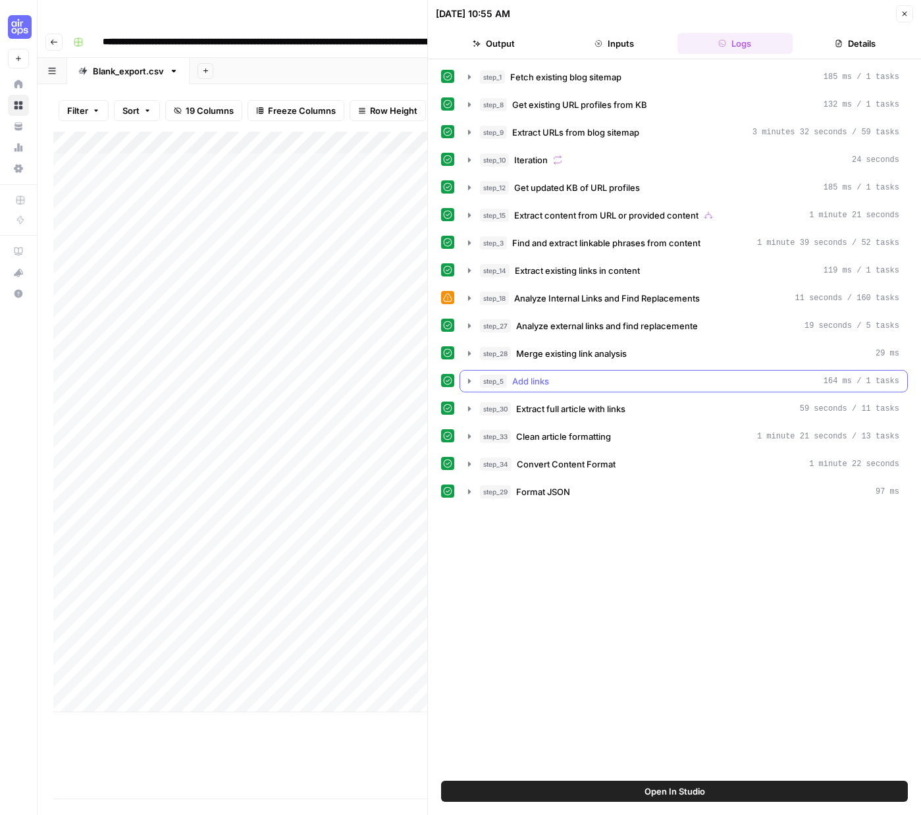
click at [469, 381] on icon "button" at bounding box center [469, 381] width 3 height 5
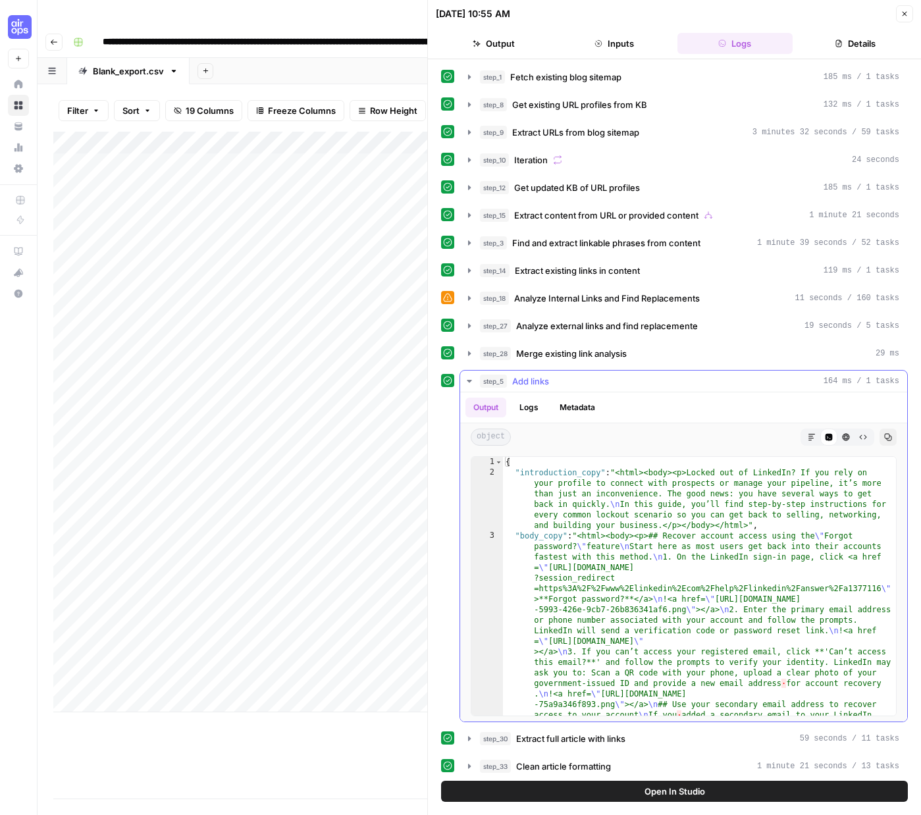
click at [536, 409] on button "Logs" at bounding box center [529, 408] width 35 height 20
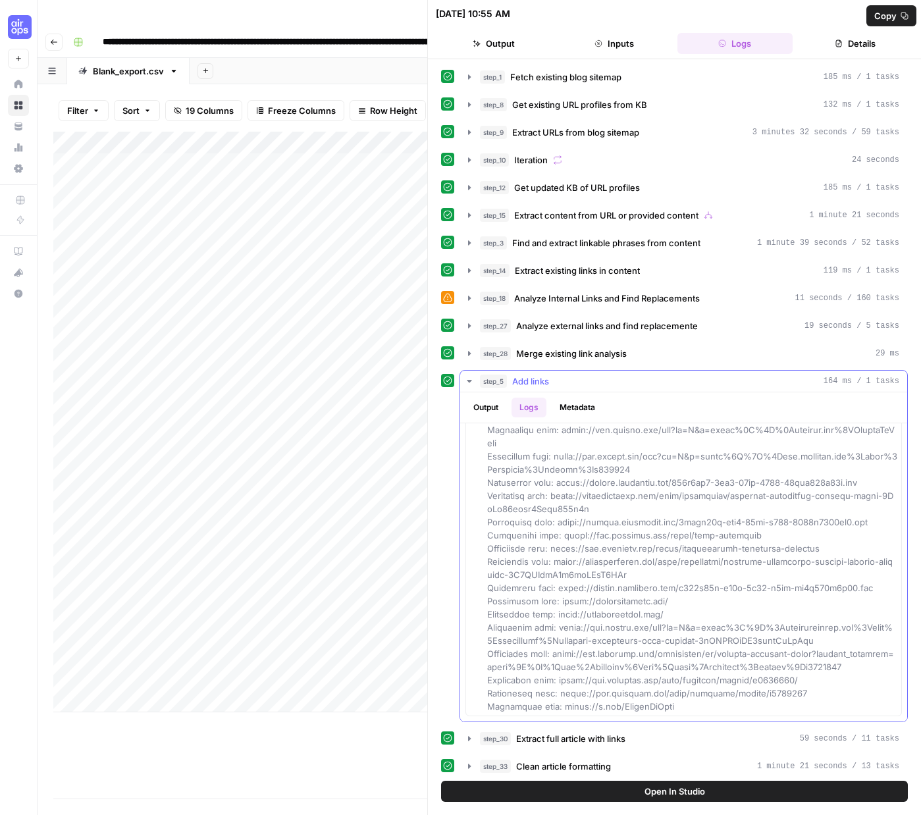
scroll to position [59, 0]
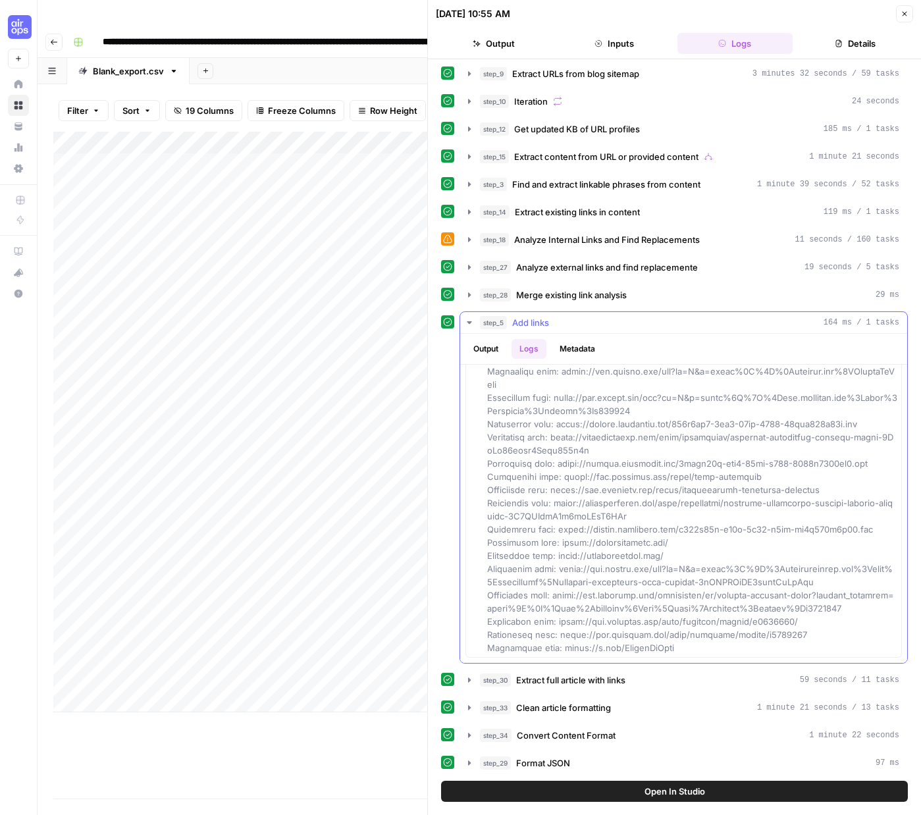
click at [471, 321] on icon "button" at bounding box center [469, 322] width 11 height 11
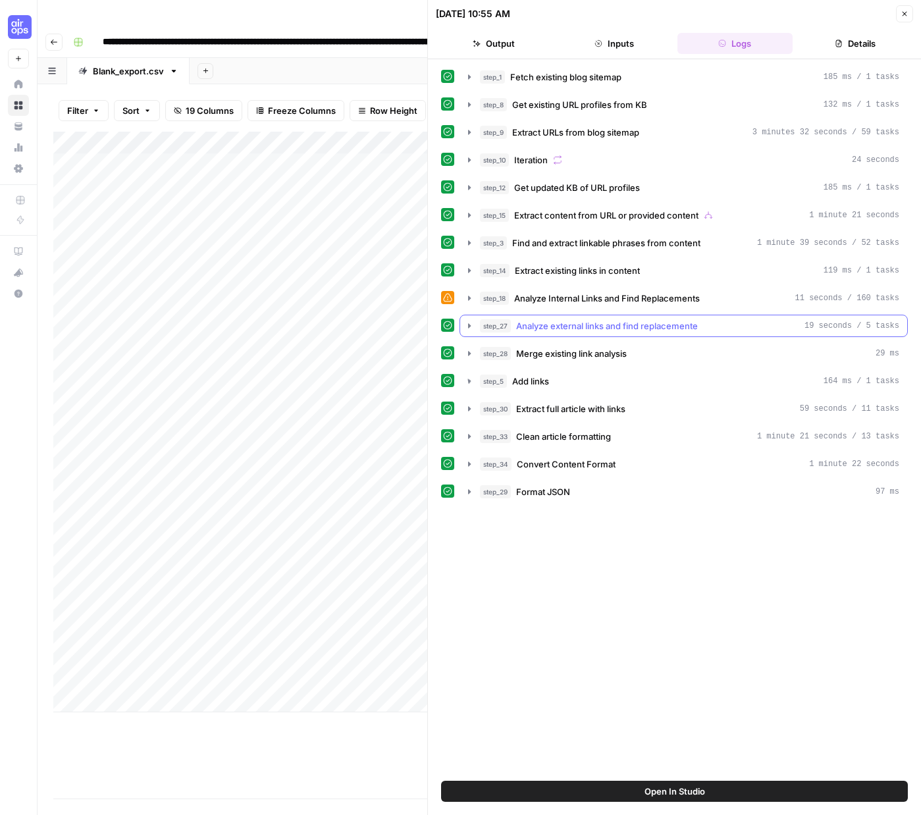
scroll to position [0, 0]
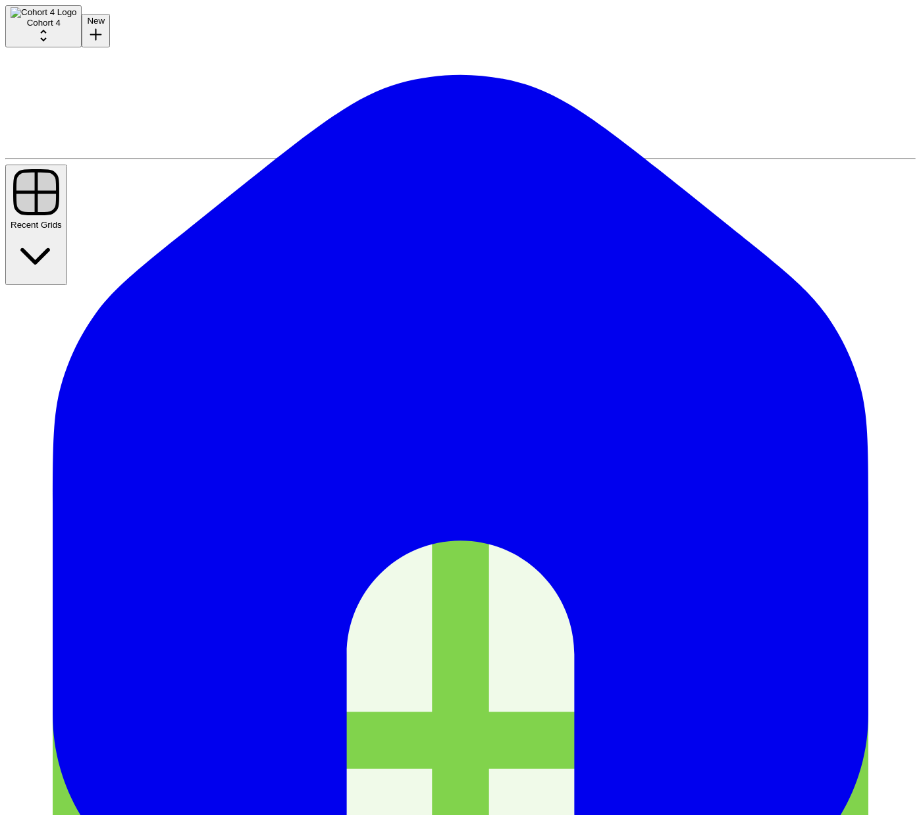
drag, startPoint x: 690, startPoint y: 160, endPoint x: 568, endPoint y: 425, distance: 291.3
drag, startPoint x: 548, startPoint y: 103, endPoint x: 546, endPoint y: 382, distance: 279.2
drag, startPoint x: 519, startPoint y: 149, endPoint x: 519, endPoint y: 426, distance: 277.2
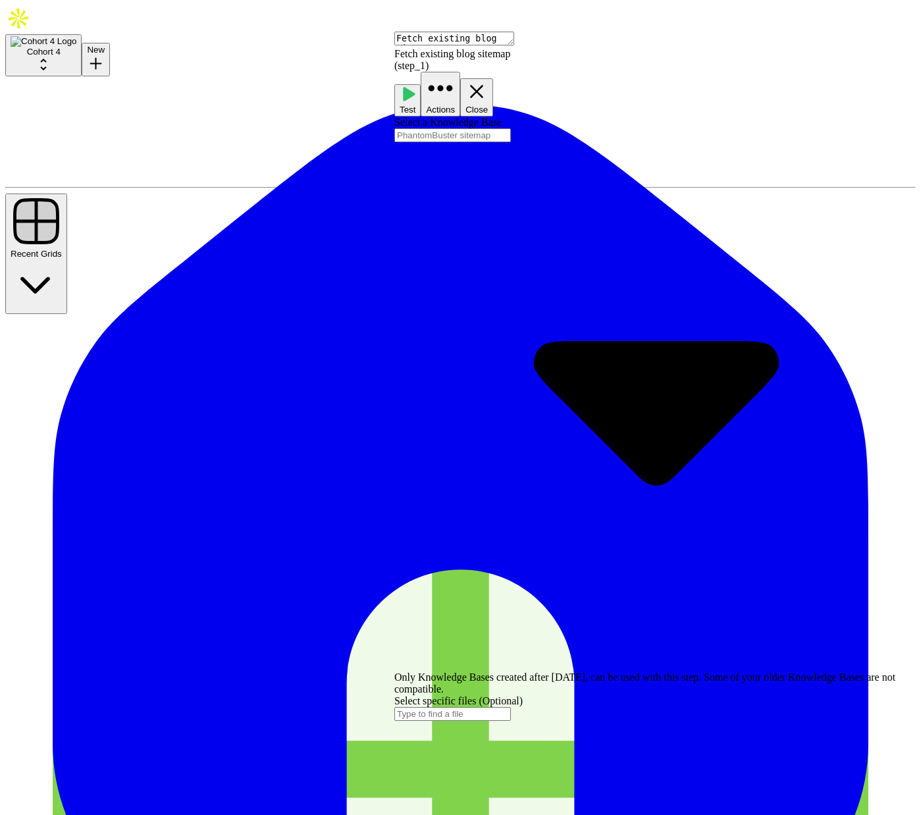
click at [511, 128] on input "Select a Knowledge Base" at bounding box center [452, 135] width 117 height 14
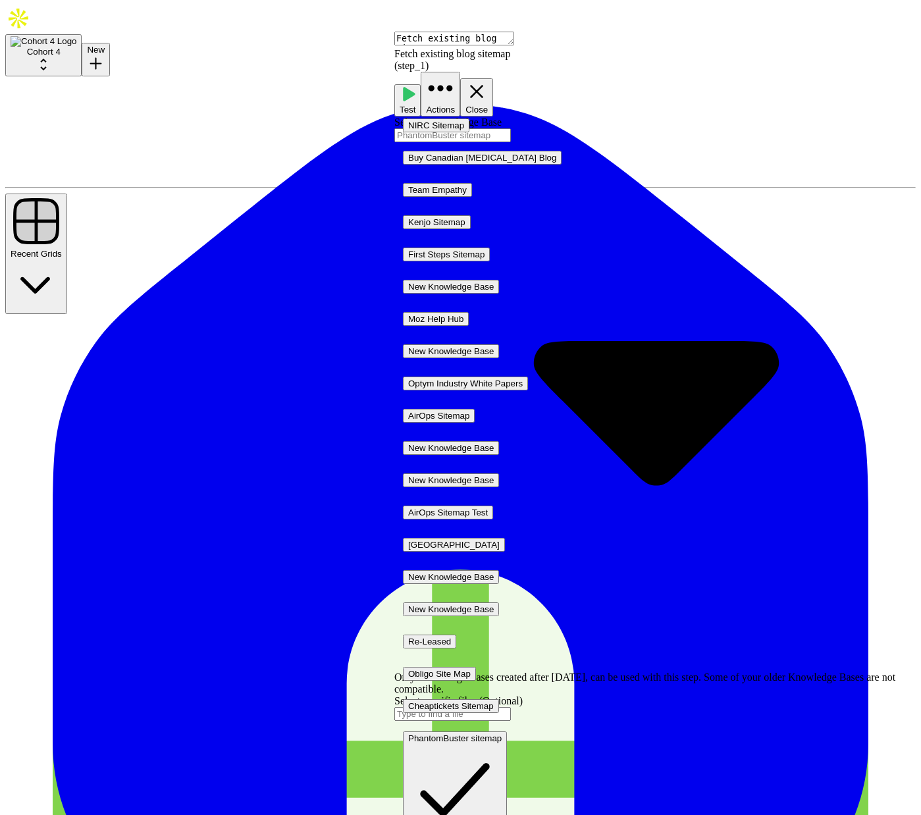
click at [511, 128] on input "Select a Knowledge Base" at bounding box center [452, 135] width 117 height 14
type input "PhantomBuster sitemap"
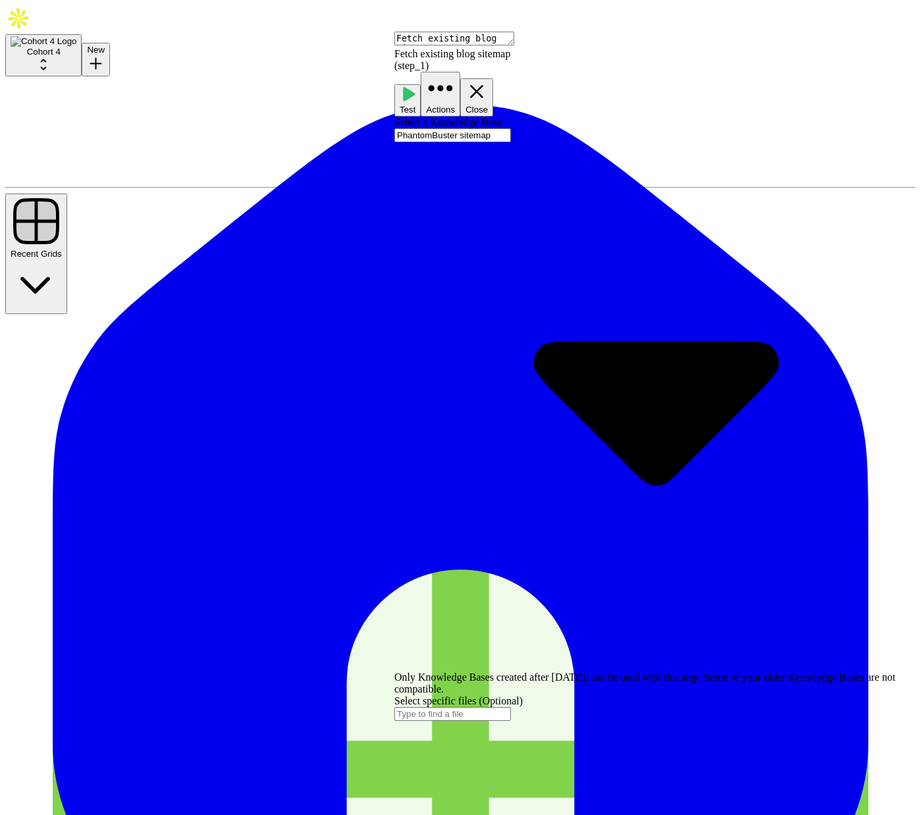
click at [488, 80] on icon "button" at bounding box center [476, 91] width 22 height 22
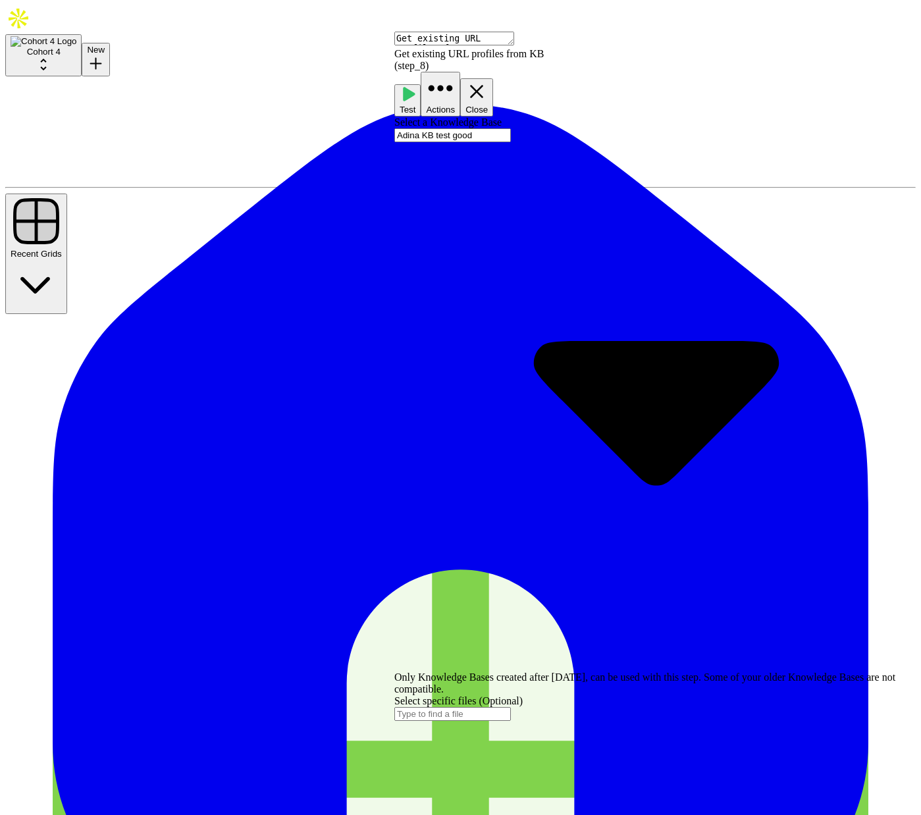
click at [488, 80] on icon "button" at bounding box center [476, 91] width 22 height 22
